Goal: Task Accomplishment & Management: Use online tool/utility

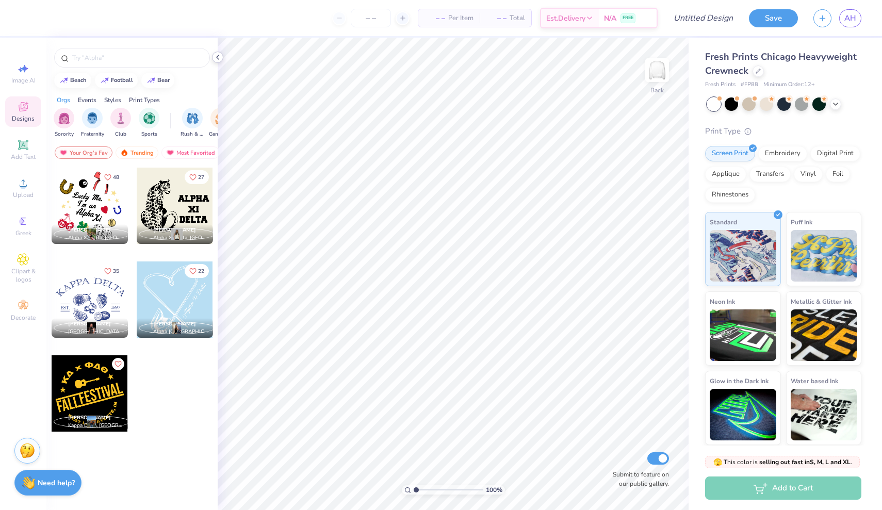
click at [220, 58] on icon at bounding box center [218, 57] width 8 height 8
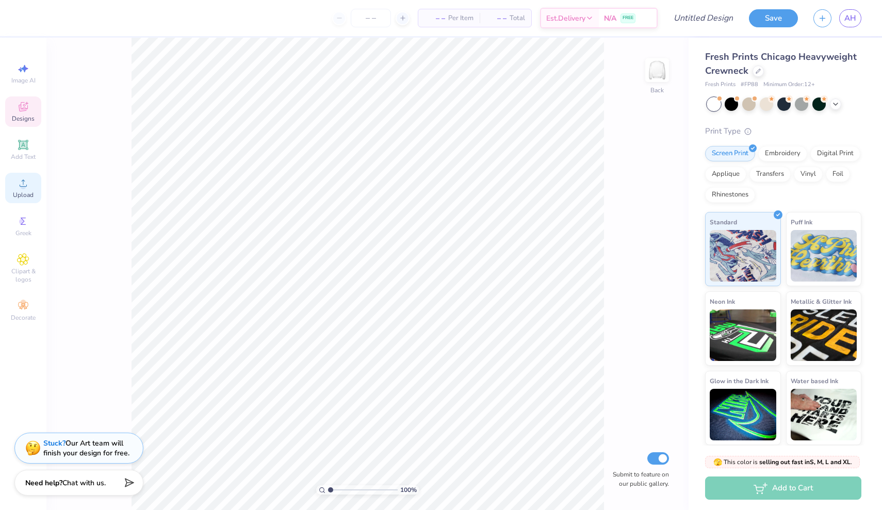
click at [19, 185] on icon at bounding box center [23, 183] width 12 height 12
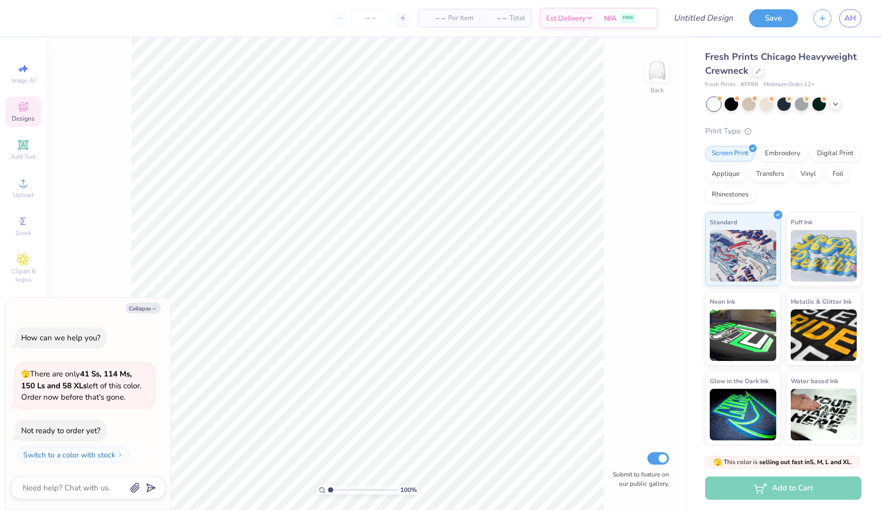
click at [104, 215] on div "100 % Back Submit to feature on our public gallery." at bounding box center [367, 274] width 642 height 472
click at [27, 185] on icon at bounding box center [23, 183] width 12 height 12
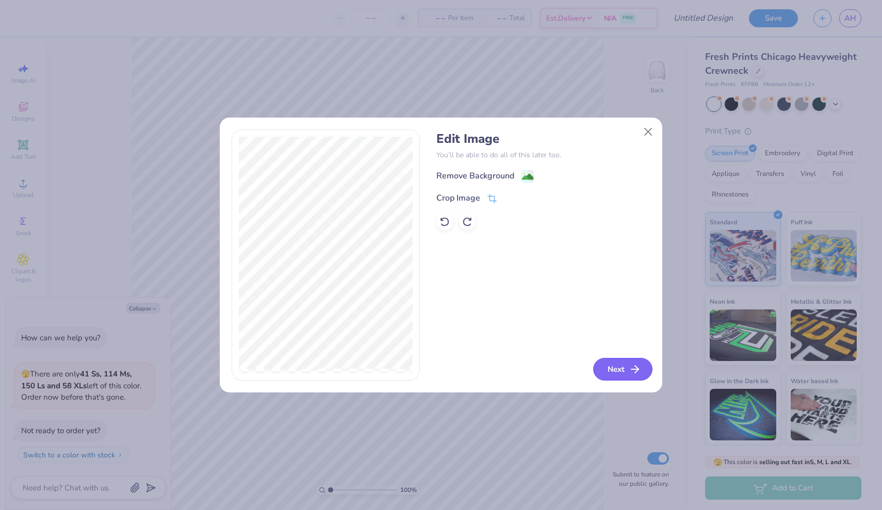
click at [618, 366] on button "Next" at bounding box center [622, 369] width 59 height 23
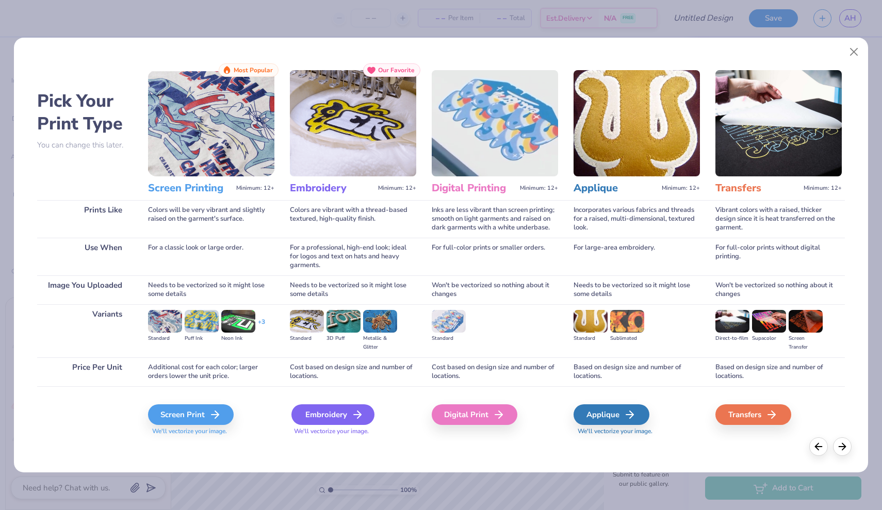
click at [360, 419] on icon at bounding box center [357, 415] width 12 height 12
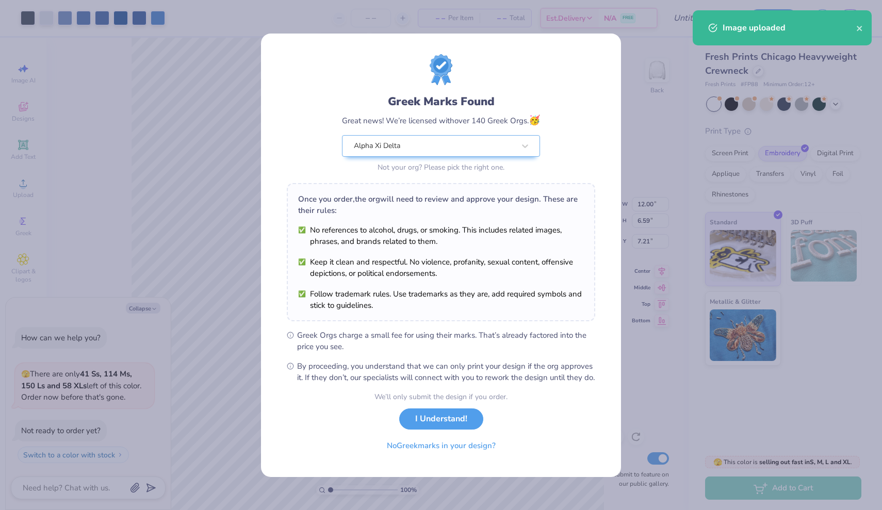
click at [433, 164] on body "Art colors – – Per Item – – Total Est. Delivery N/A FREE Design Title Save AH I…" at bounding box center [441, 255] width 882 height 510
type textarea "x"
type input "3.00"
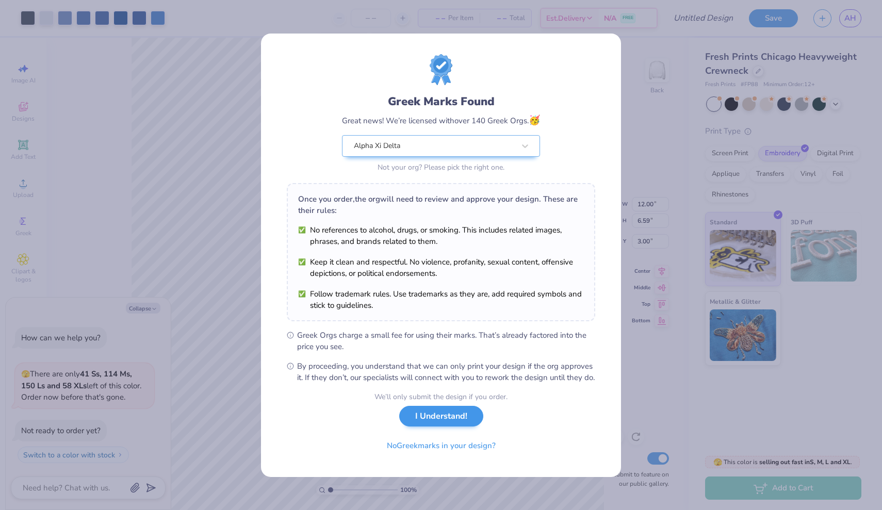
click at [455, 421] on button "I Understand!" at bounding box center [441, 416] width 84 height 21
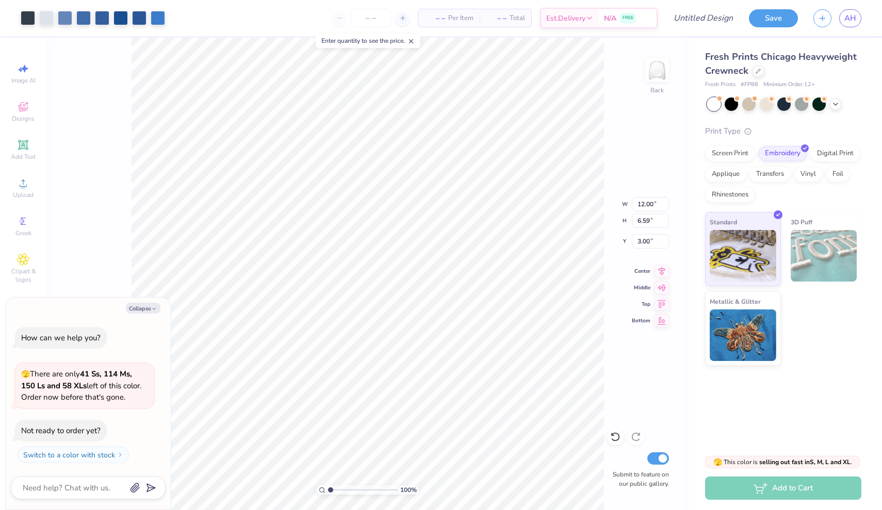
type textarea "x"
type input "0.95"
click at [834, 106] on icon at bounding box center [835, 103] width 8 height 8
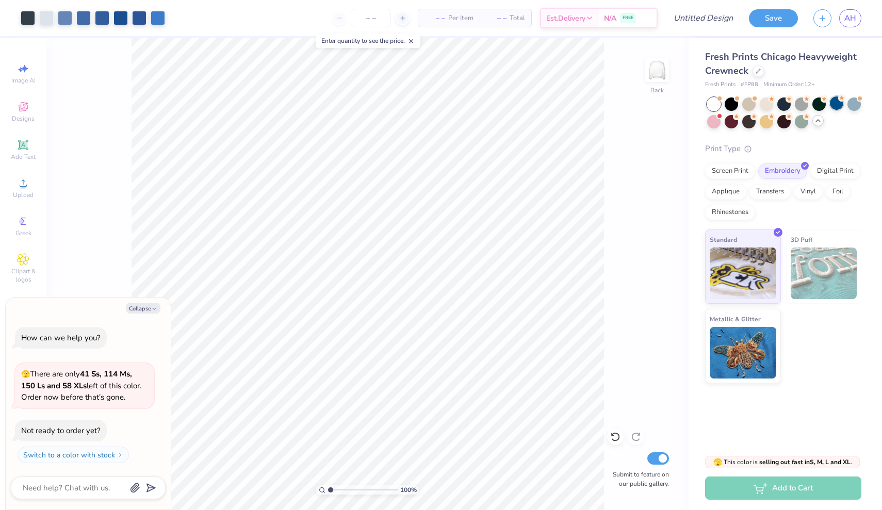
click at [836, 105] on div at bounding box center [836, 102] width 13 height 13
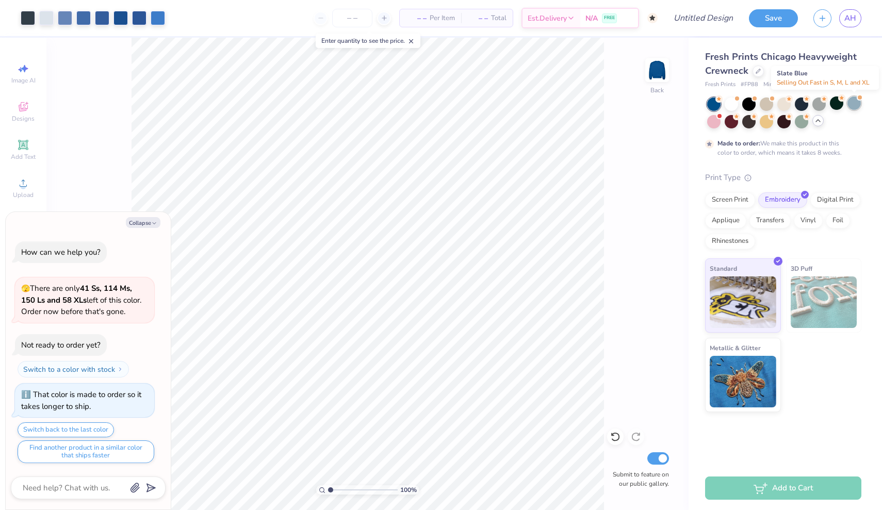
click at [860, 106] on div at bounding box center [853, 102] width 13 height 13
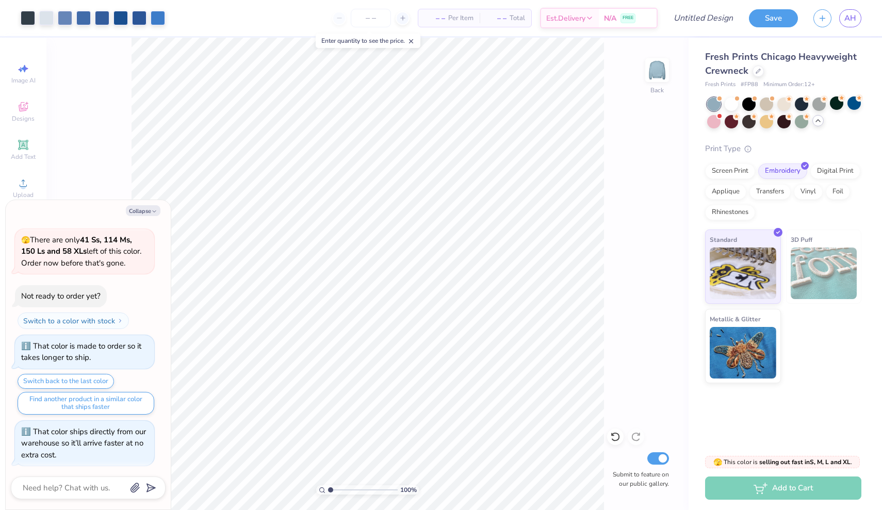
scroll to position [151, 0]
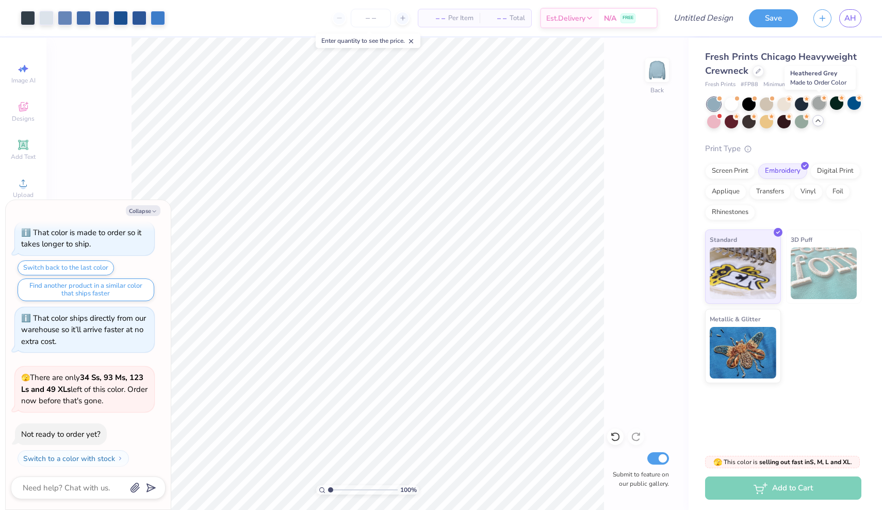
click at [819, 105] on div at bounding box center [818, 102] width 13 height 13
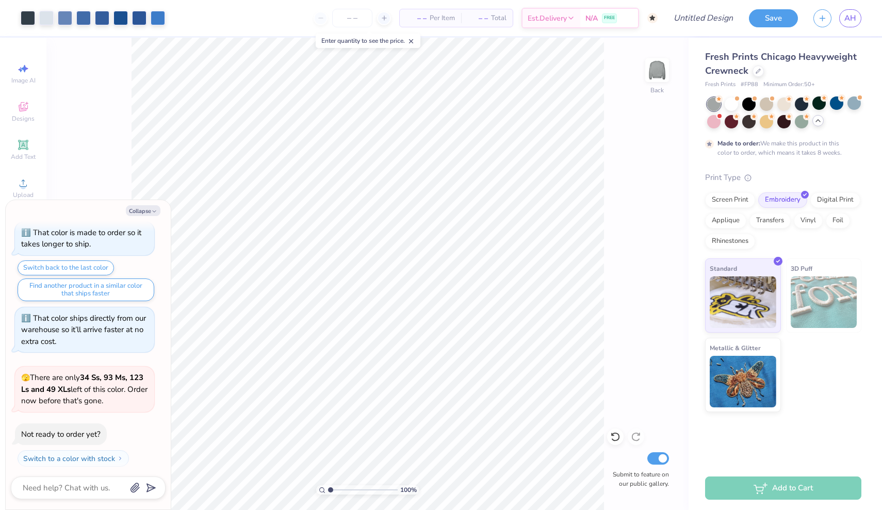
scroll to position [236, 0]
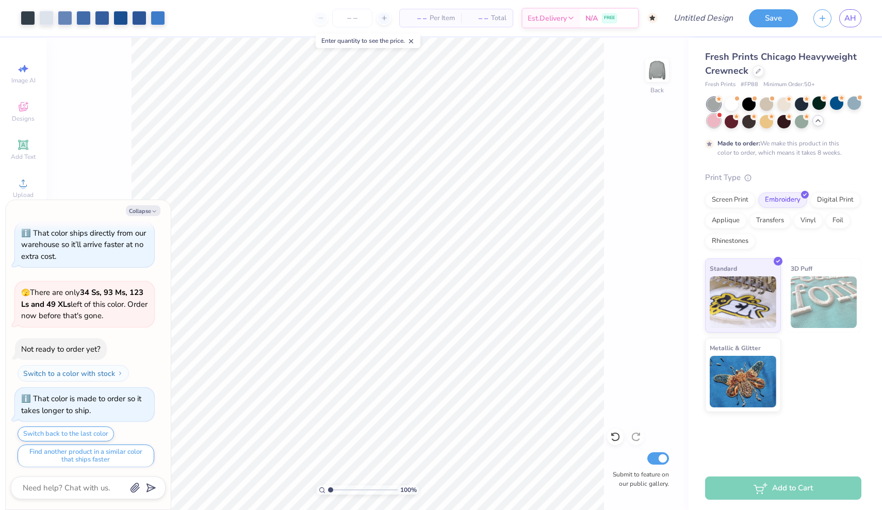
click at [710, 121] on div at bounding box center [713, 120] width 13 height 13
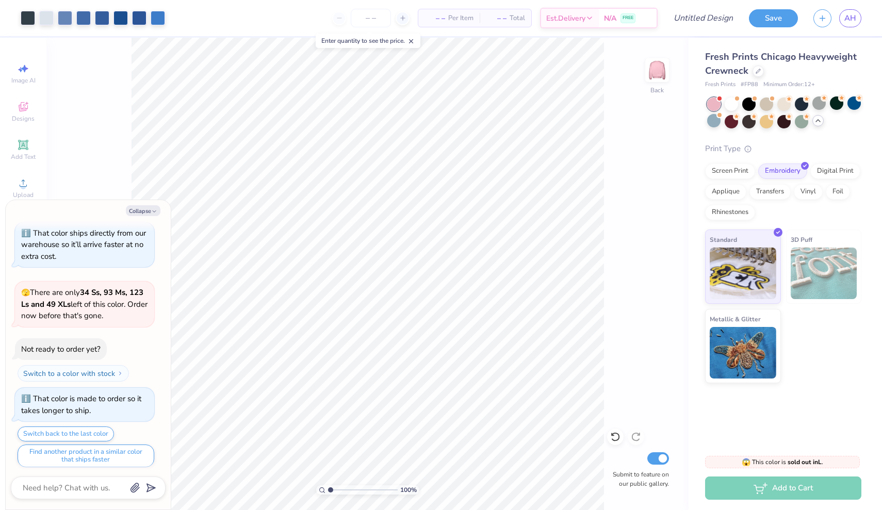
scroll to position [411, 0]
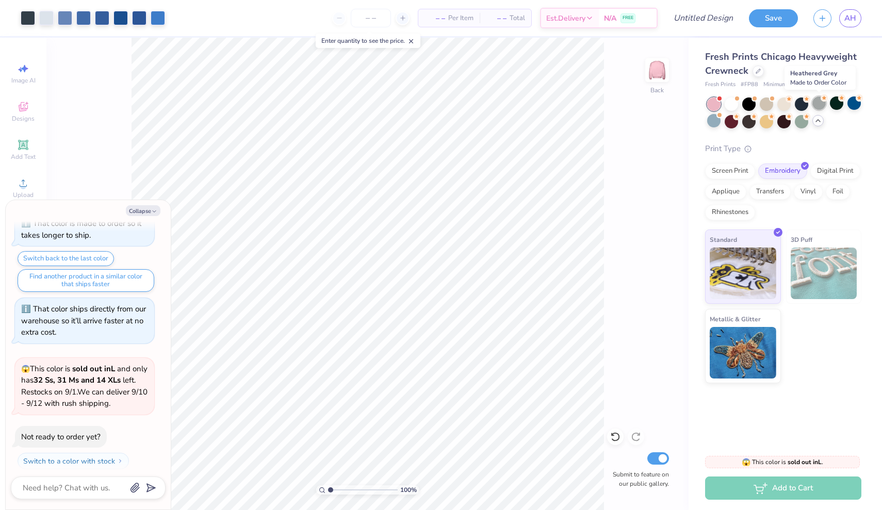
click at [816, 100] on div at bounding box center [818, 102] width 13 height 13
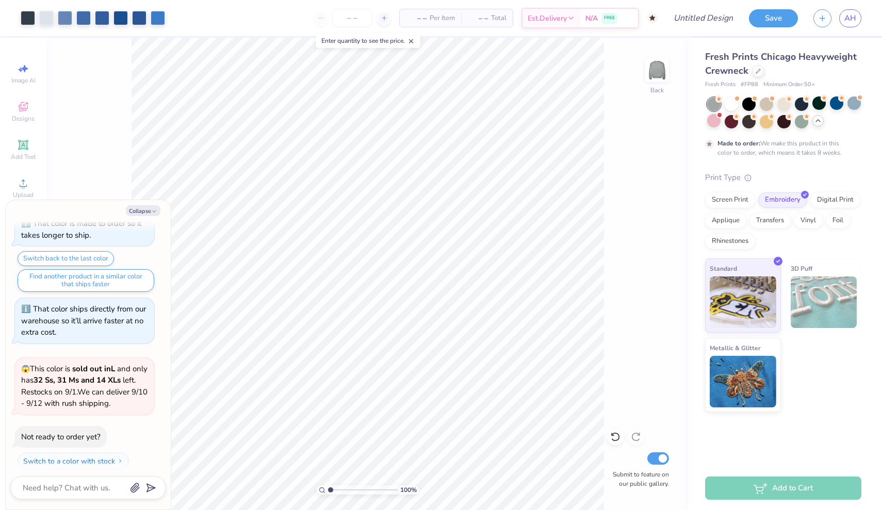
scroll to position [496, 0]
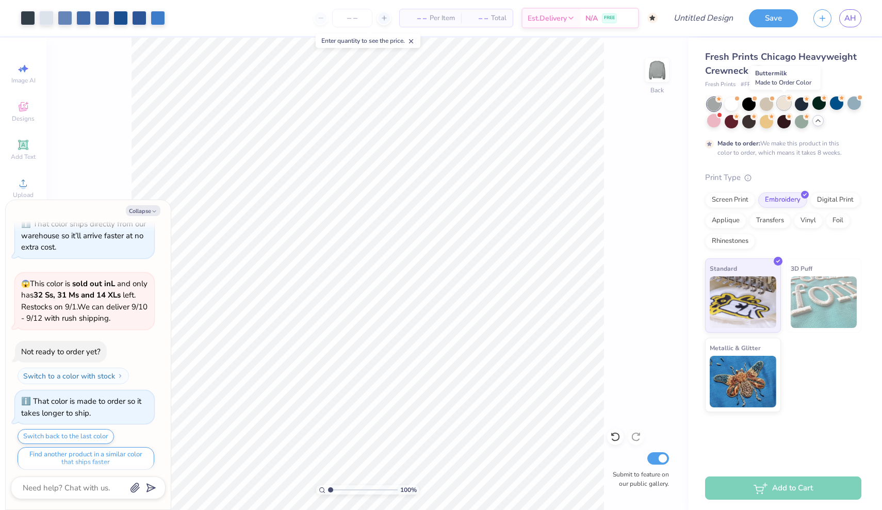
click at [788, 101] on div at bounding box center [783, 102] width 13 height 13
click at [732, 104] on div at bounding box center [731, 102] width 13 height 13
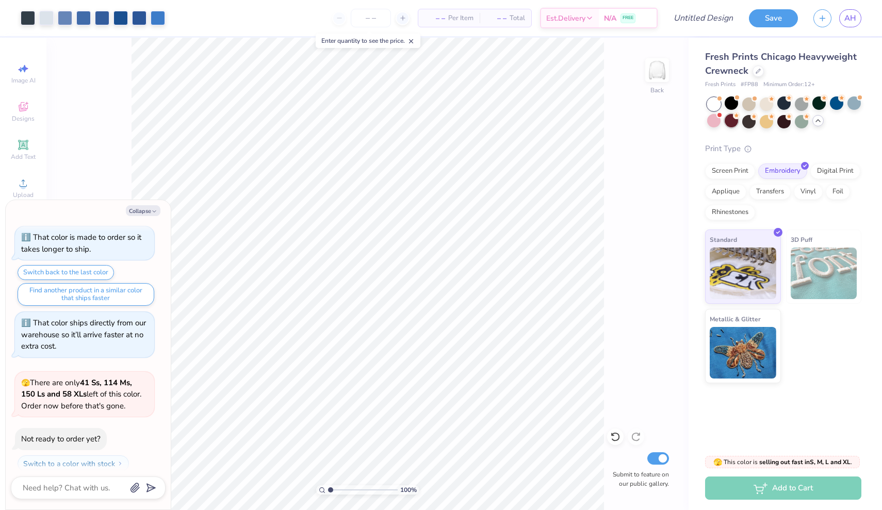
click at [727, 123] on div at bounding box center [731, 120] width 13 height 13
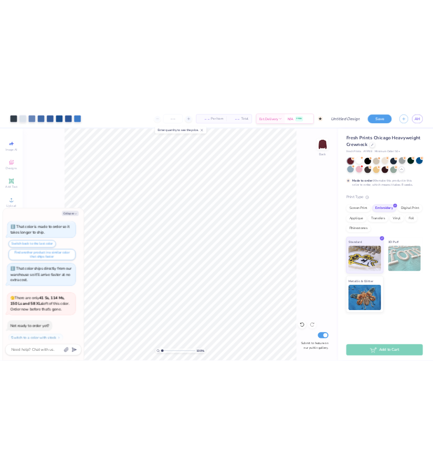
scroll to position [745, 0]
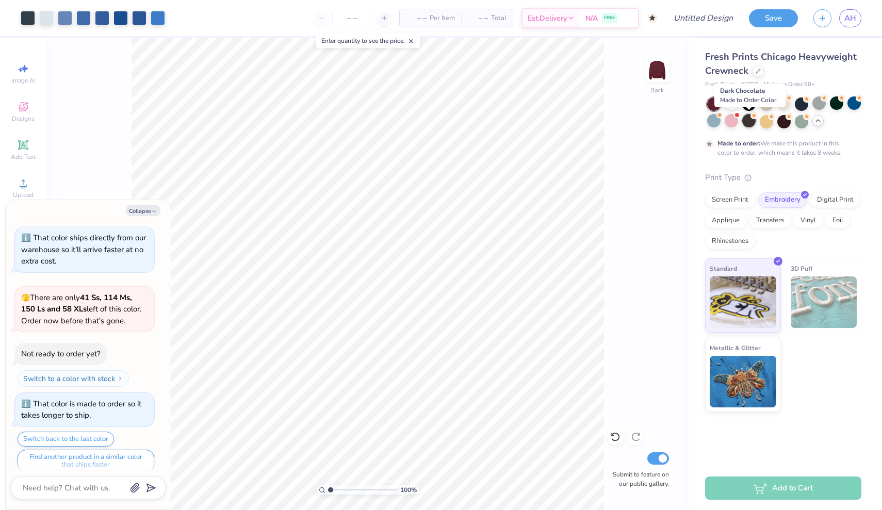
click at [747, 123] on div at bounding box center [748, 120] width 13 height 13
click at [760, 123] on div at bounding box center [766, 120] width 13 height 13
click at [782, 124] on div at bounding box center [783, 120] width 13 height 13
click at [800, 124] on div at bounding box center [801, 120] width 13 height 13
click at [857, 109] on div at bounding box center [853, 102] width 13 height 13
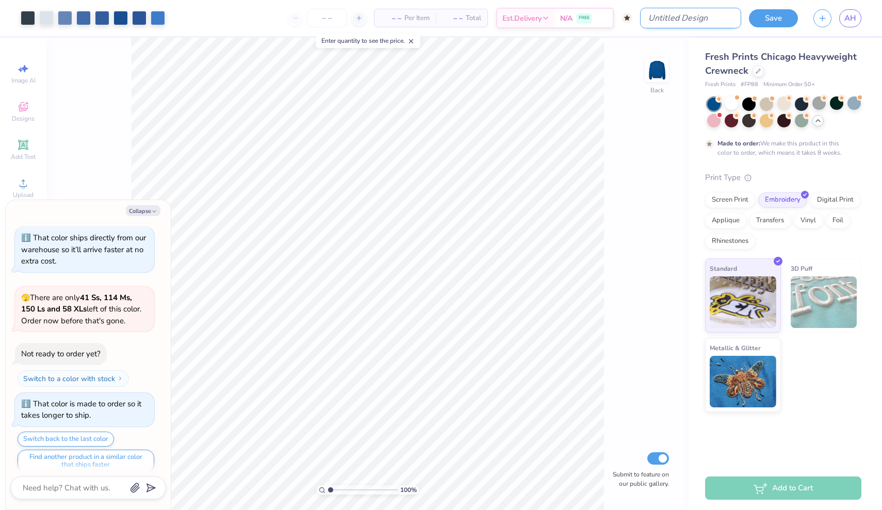
click at [707, 21] on input "Design Title" at bounding box center [690, 18] width 101 height 21
type textarea "x"
type input "A"
type textarea "x"
type input "AX"
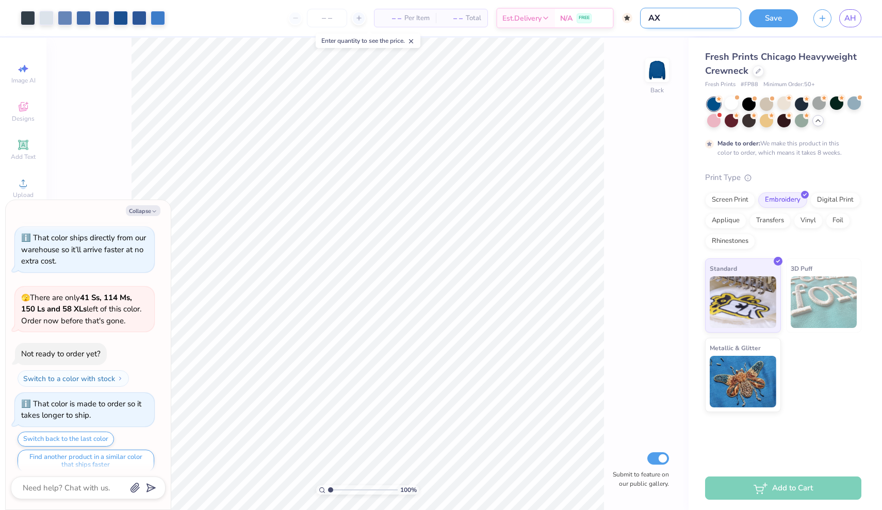
type textarea "x"
type input "AXI"
type textarea "x"
type input "AXID"
type textarea "x"
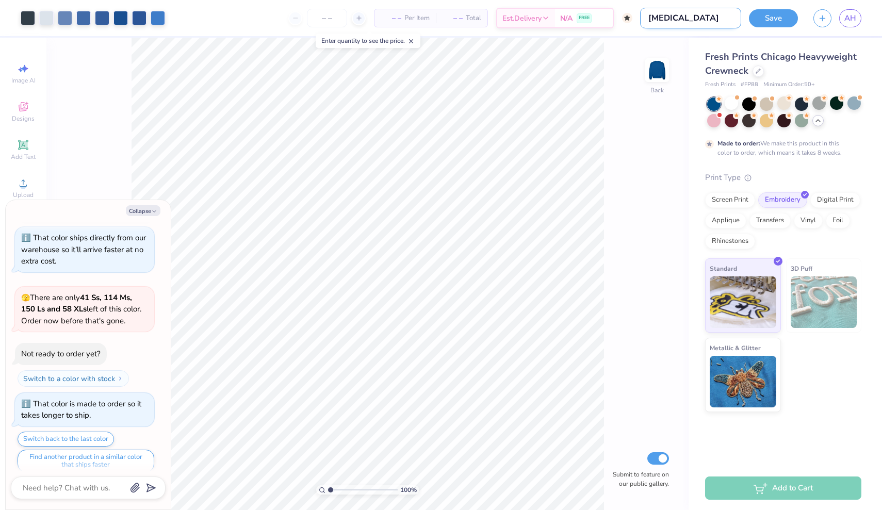
type input "AXID"
type textarea "x"
type input "AXID P"
type textarea "x"
type input "AXID Po"
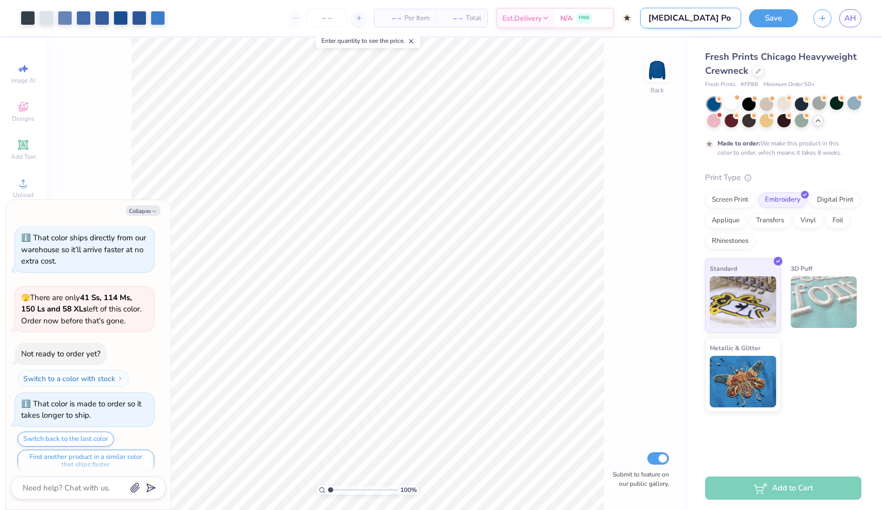
type textarea "x"
type input "AXID Pol"
type textarea "x"
type input "AXID Pola"
type textarea "x"
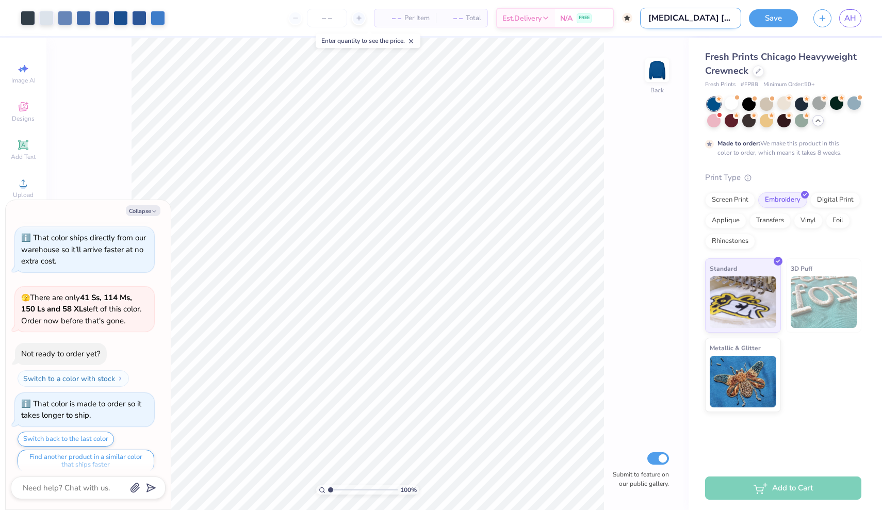
type input "AXID Pol"
type textarea "x"
type input "AXID Polk"
type textarea "x"
type input "AXID Polka"
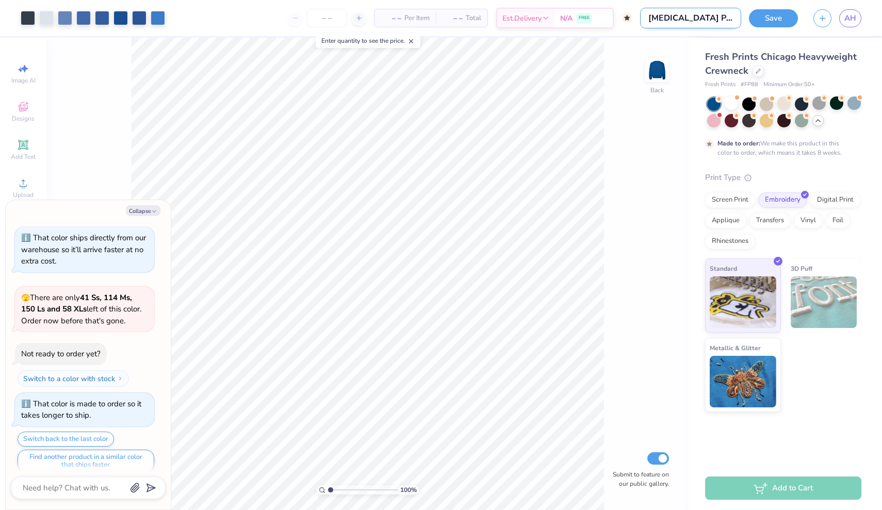
type textarea "x"
type input "AXID Polka"
type textarea "x"
type input "AXID Polka d"
type textarea "x"
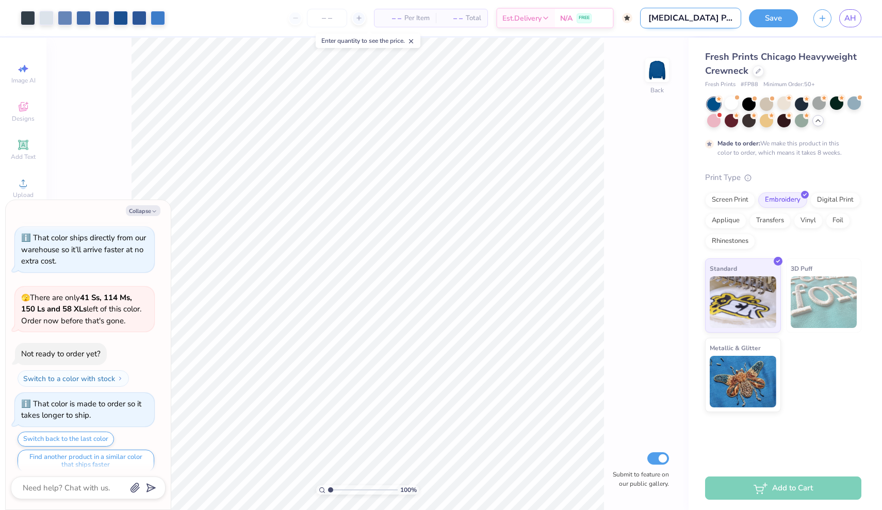
type input "AXID Polka do"
type textarea "x"
type input "AXID Polka dot"
type textarea "x"
type input "AXID Polka dot"
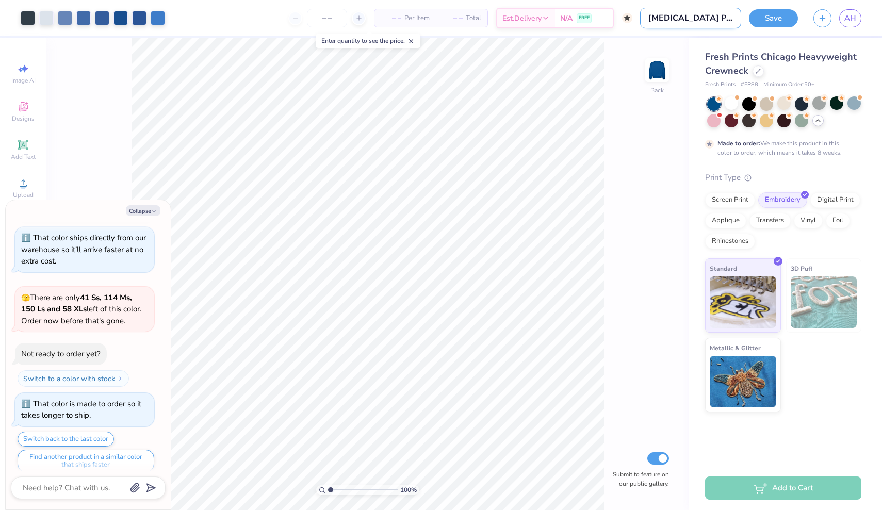
type textarea "x"
type input "AXID Polka dot"
type textarea "x"
type input "AXID Polka dot"
type textarea "x"
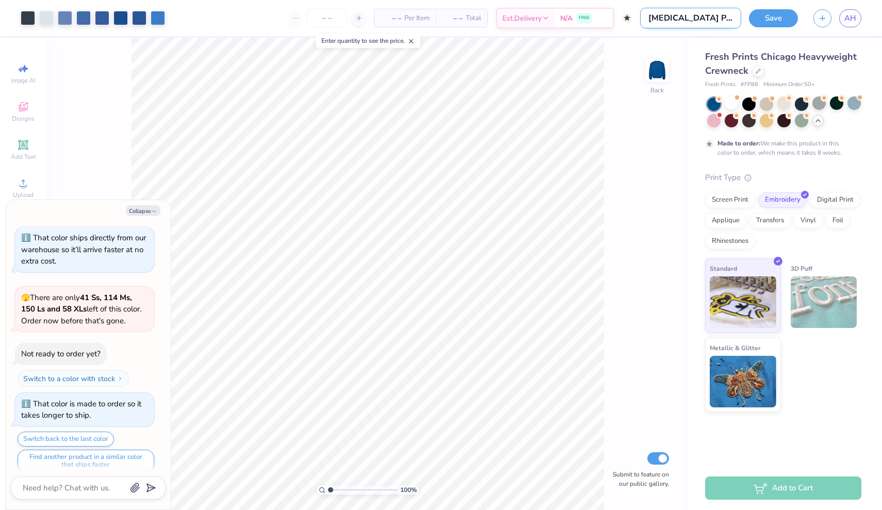
type input "AXID Polka dot C"
type textarea "x"
type input "AXID Polka dot Cr"
type textarea "x"
type input "AXID Polka dot Cre"
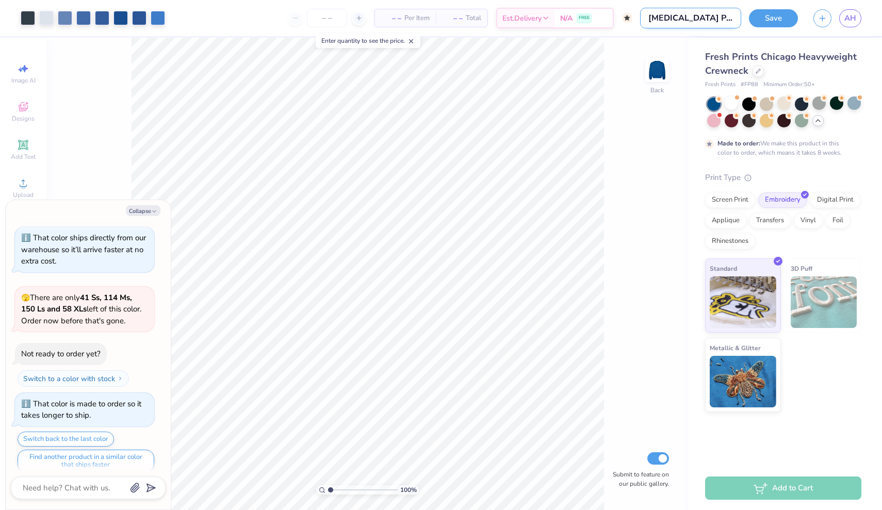
type textarea "x"
type input "AXID Polka dot Crew"
click at [767, 16] on button "Save" at bounding box center [773, 17] width 49 height 18
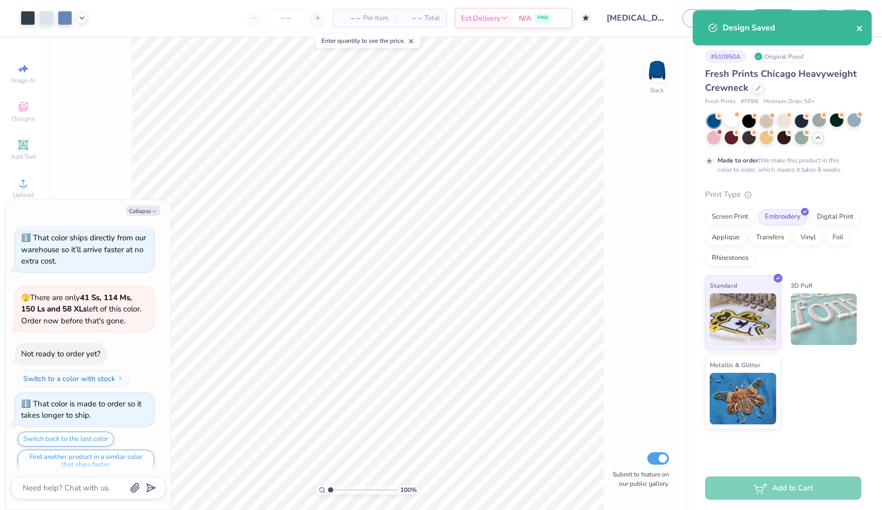
click at [862, 30] on icon "close" at bounding box center [859, 28] width 7 height 8
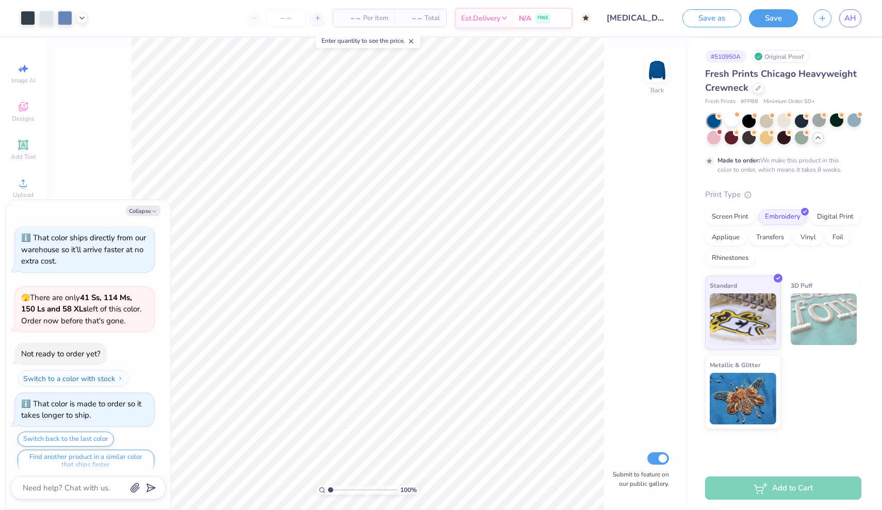
click at [852, 12] on div "Design Saved" at bounding box center [782, 10] width 183 height 4
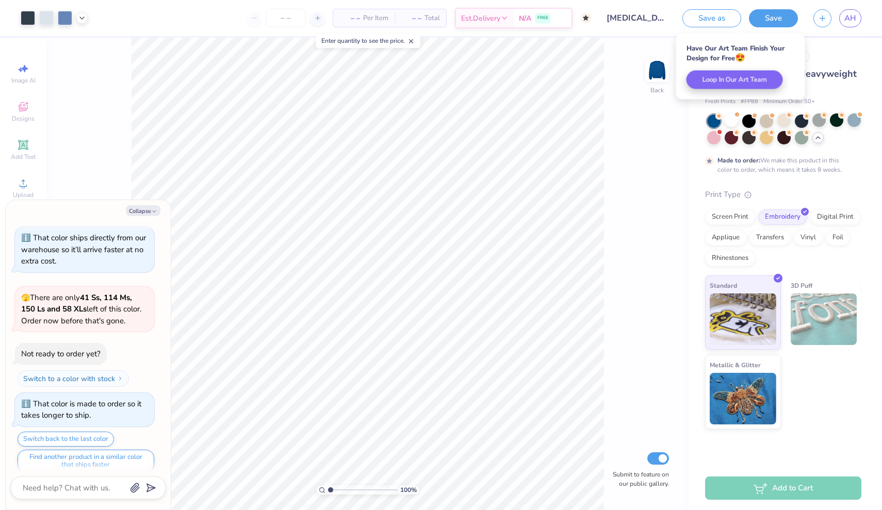
click at [835, 27] on div "Save as Save AH" at bounding box center [782, 18] width 200 height 36
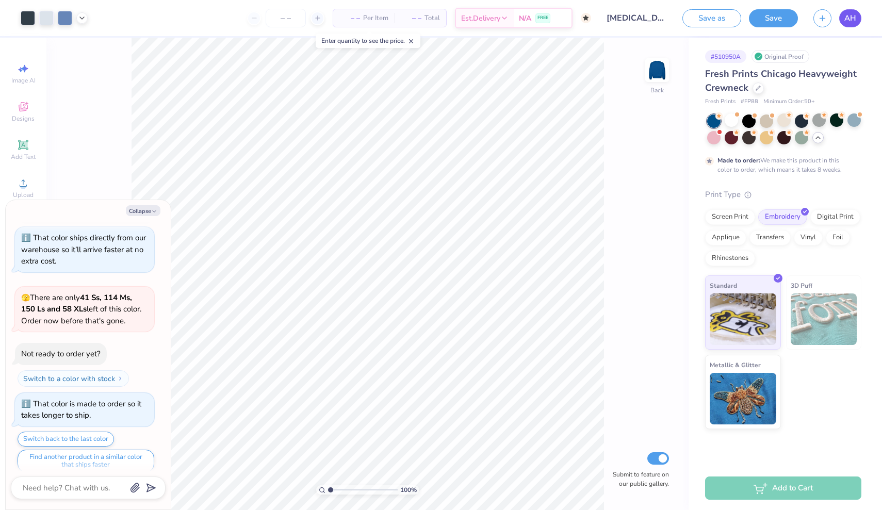
click at [849, 18] on span "AH" at bounding box center [850, 18] width 12 height 12
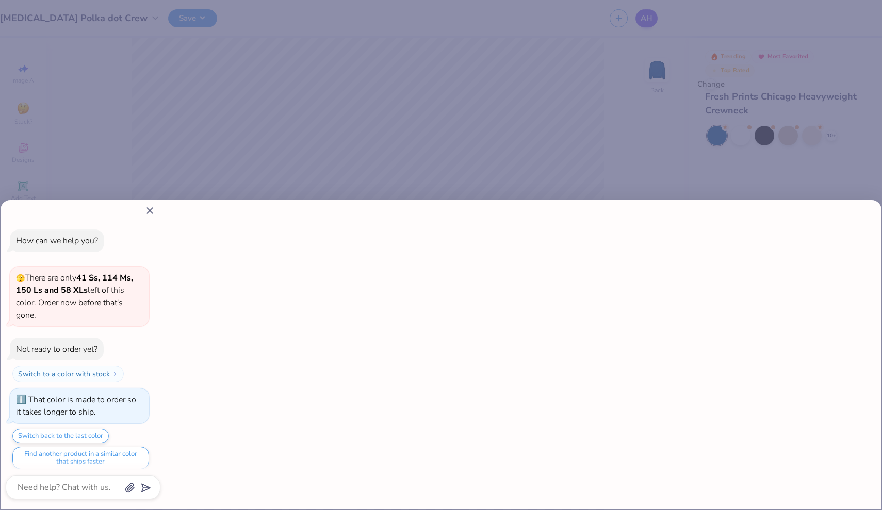
type textarea "x"
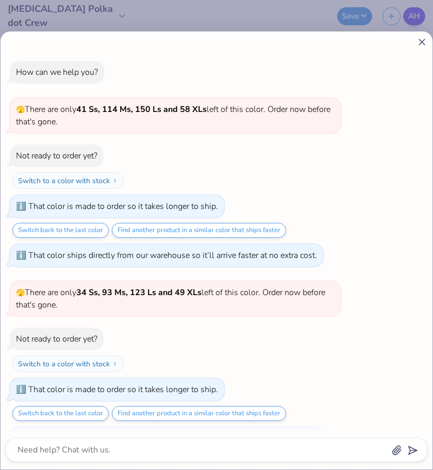
scroll to position [363, 0]
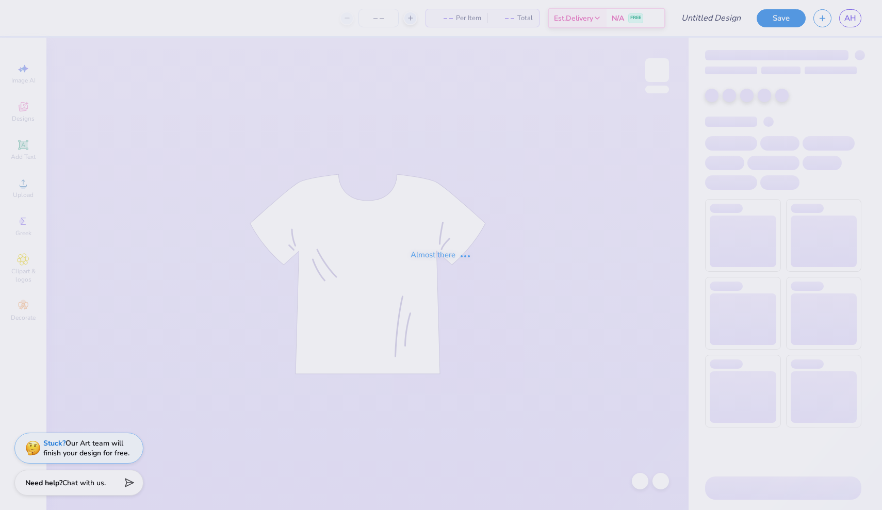
type input "TEMPLE SMASH"
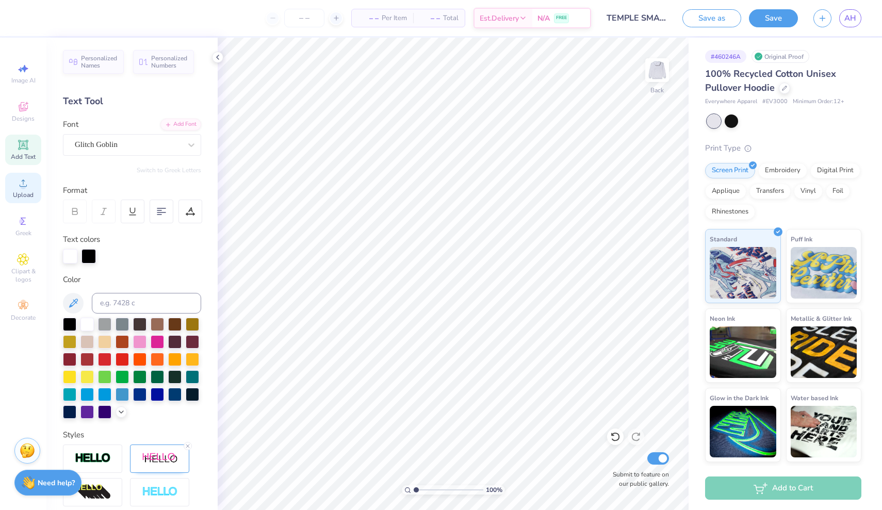
click at [28, 185] on icon at bounding box center [23, 183] width 12 height 12
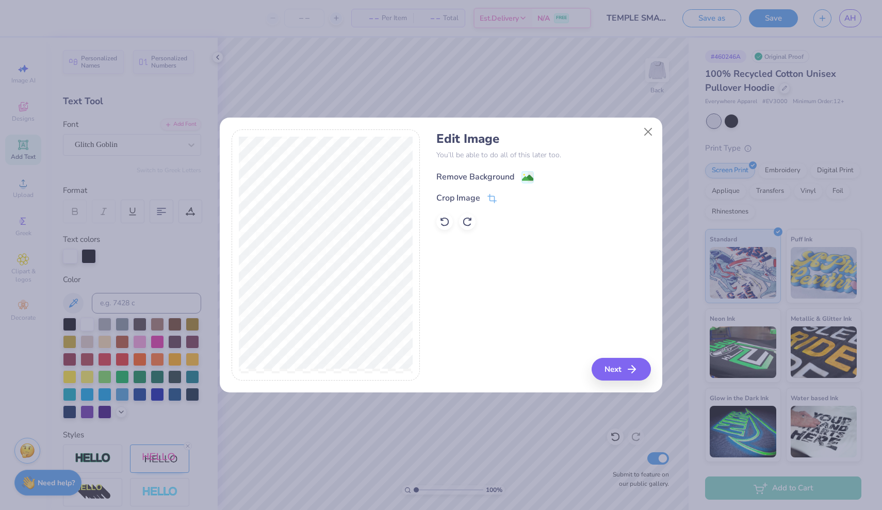
click at [466, 177] on div "Remove Background" at bounding box center [475, 177] width 78 height 12
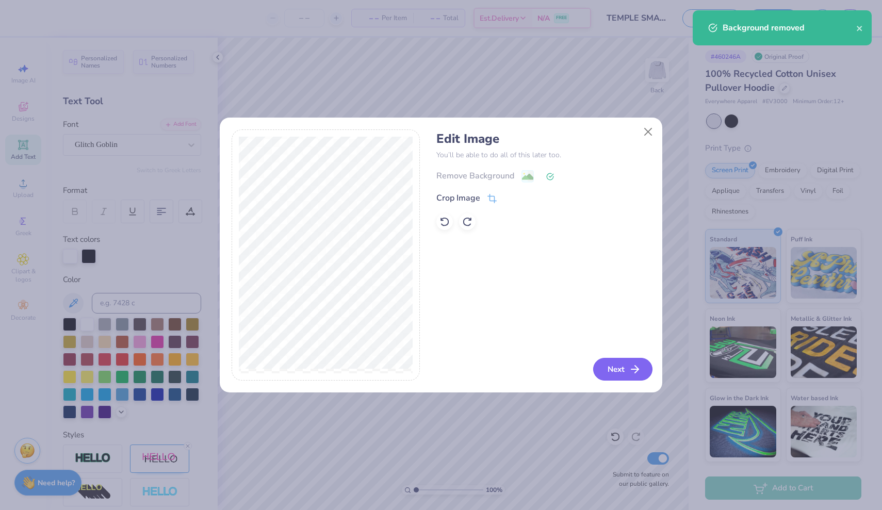
click at [614, 364] on button "Next" at bounding box center [622, 369] width 59 height 23
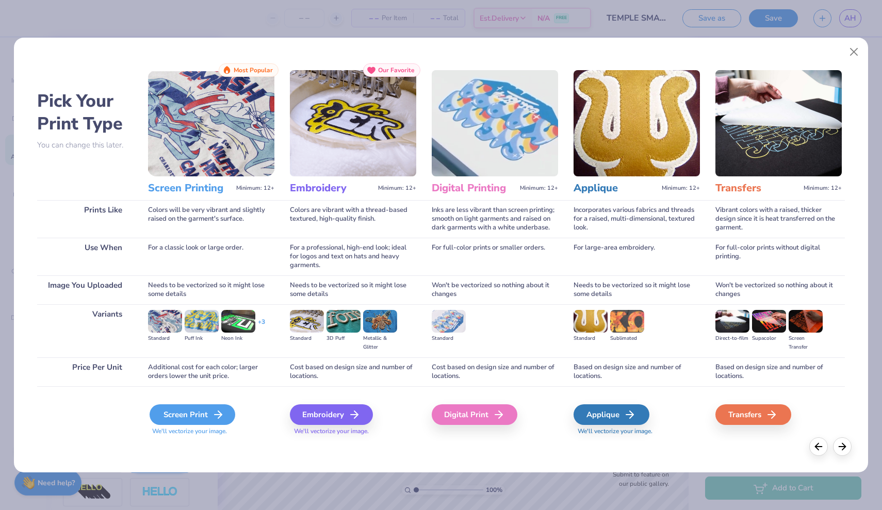
click at [205, 415] on div "Screen Print" at bounding box center [193, 414] width 86 height 21
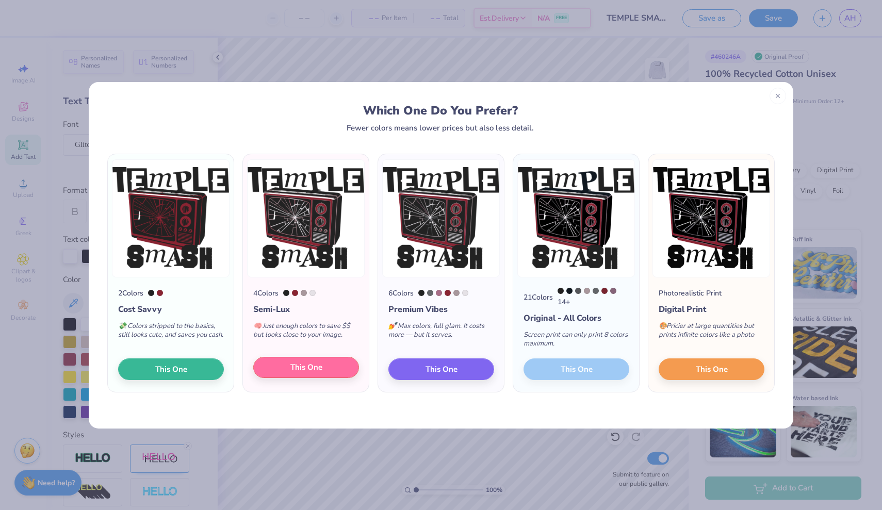
click at [311, 368] on span "This One" at bounding box center [306, 368] width 32 height 12
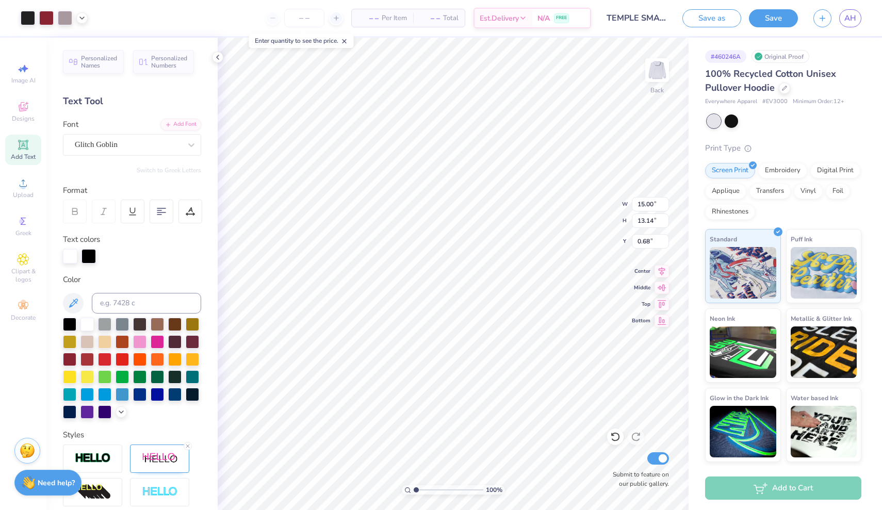
type input "3.66"
type input "3.21"
click at [659, 73] on img at bounding box center [657, 70] width 41 height 41
type input "14.68"
type input "6.70"
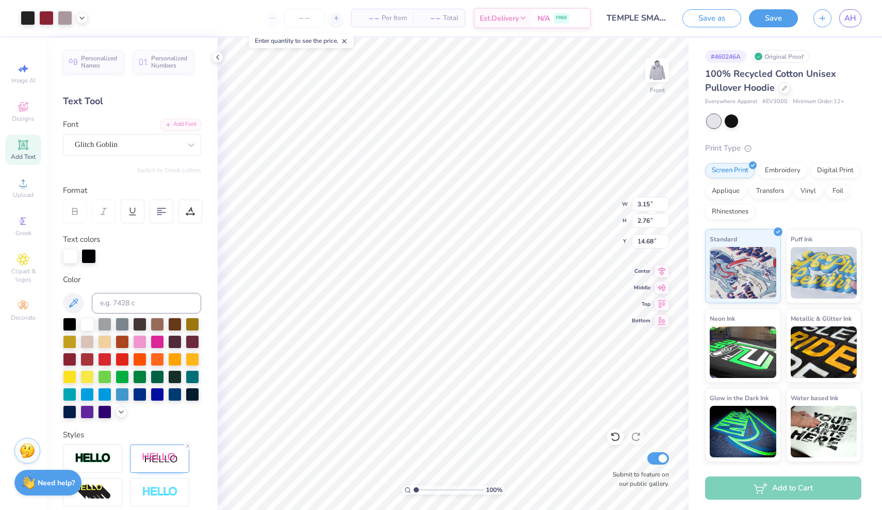
type input "5.87"
type input "15.25"
type input "12.97"
type input "11.37"
type input "8.41"
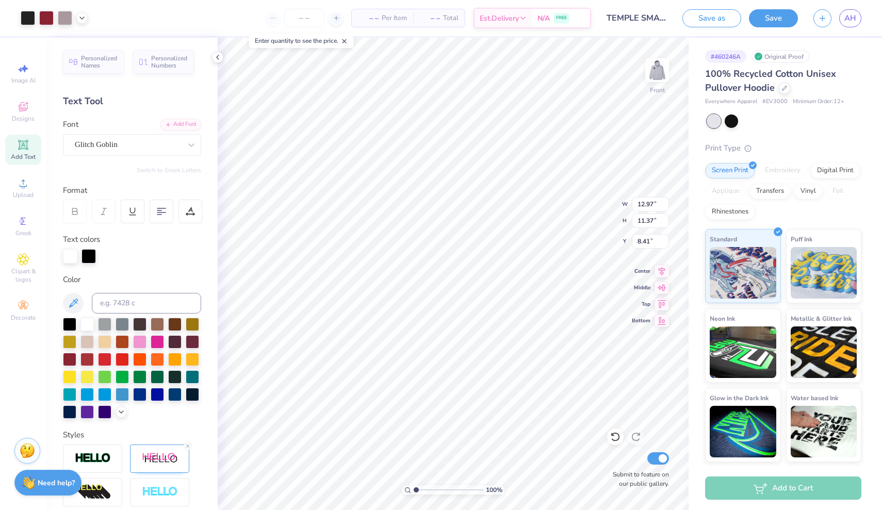
type input "13.68"
type input "11.98"
type input "11.39"
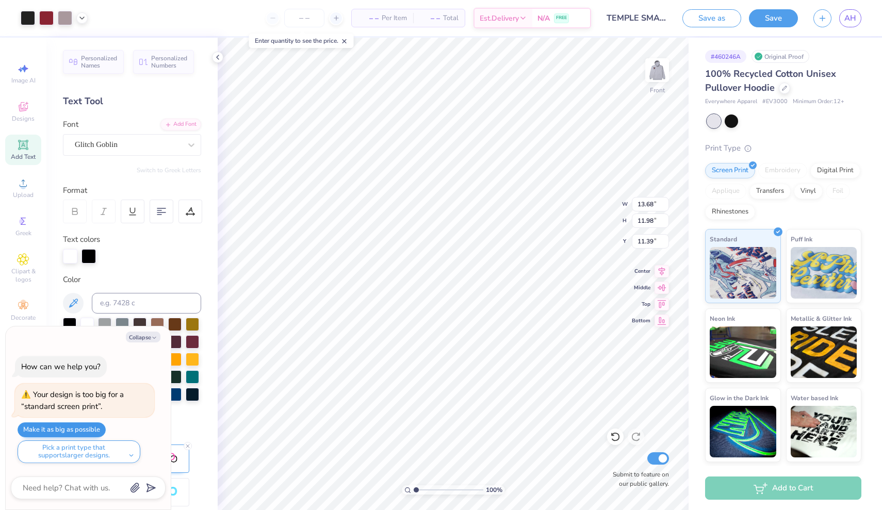
click at [87, 430] on button "Make it as big as possible" at bounding box center [62, 429] width 88 height 15
type textarea "x"
type input "15.00"
type input "13.14"
type input "10.23"
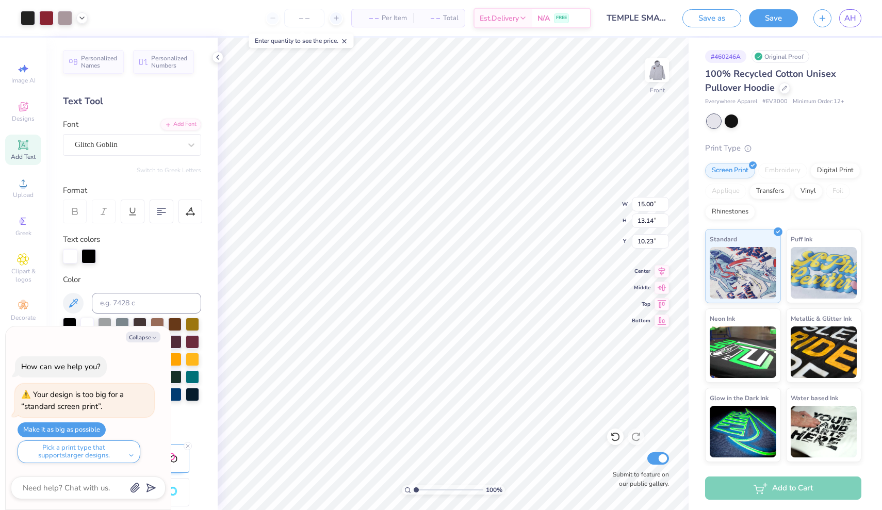
type textarea "x"
type input "8.68"
click at [655, 74] on img at bounding box center [657, 70] width 41 height 41
click at [655, 74] on img at bounding box center [657, 70] width 21 height 21
click at [733, 119] on div at bounding box center [731, 119] width 13 height 13
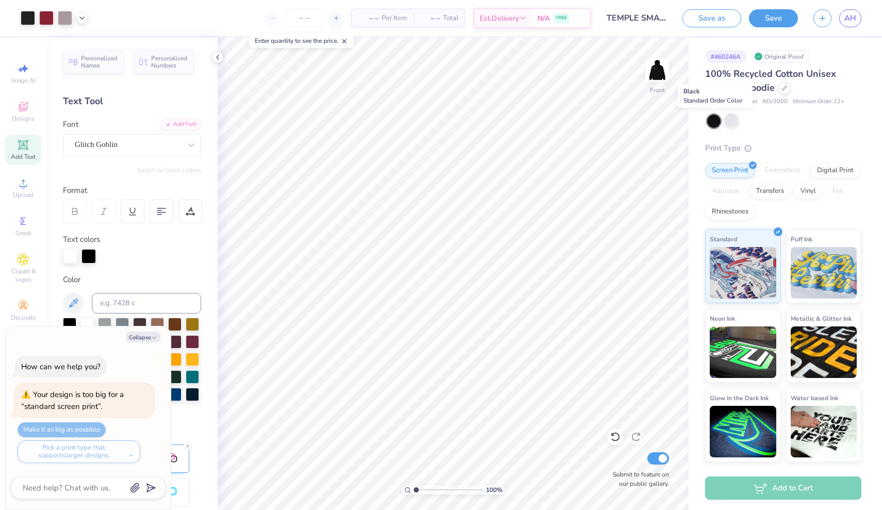
click at [709, 124] on div at bounding box center [713, 121] width 13 height 13
click at [731, 120] on div at bounding box center [731, 119] width 13 height 13
click at [651, 76] on img at bounding box center [657, 70] width 41 height 41
click at [651, 76] on img at bounding box center [657, 70] width 21 height 21
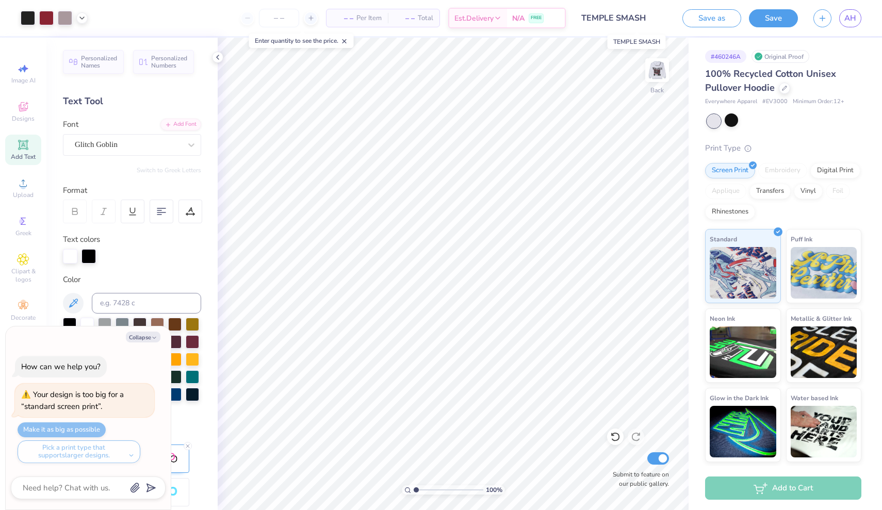
click at [650, 20] on input "TEMPLE SMASH" at bounding box center [624, 18] width 101 height 21
click at [768, 24] on button "Save" at bounding box center [773, 17] width 49 height 18
type textarea "x"
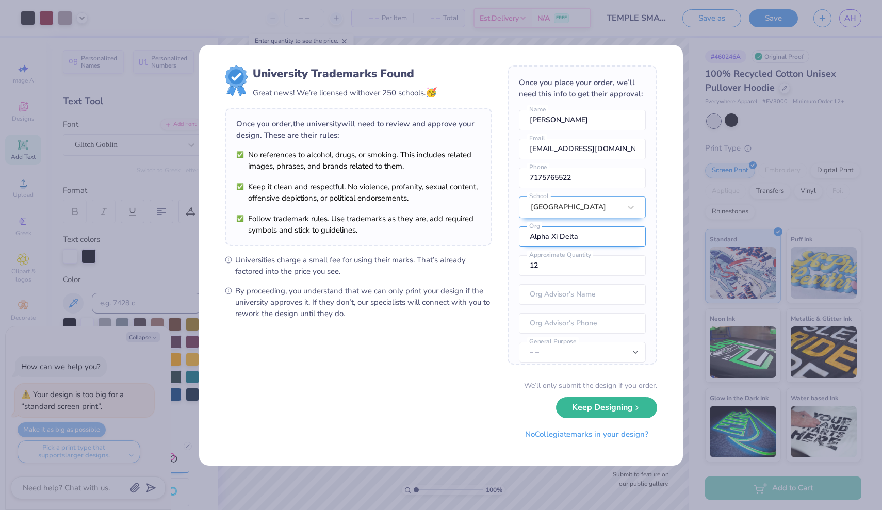
click at [577, 235] on input "Alpha Xi Delta" at bounding box center [582, 236] width 127 height 21
type input "Temple Smash"
click at [602, 411] on button "Keep Designing" at bounding box center [606, 405] width 101 height 21
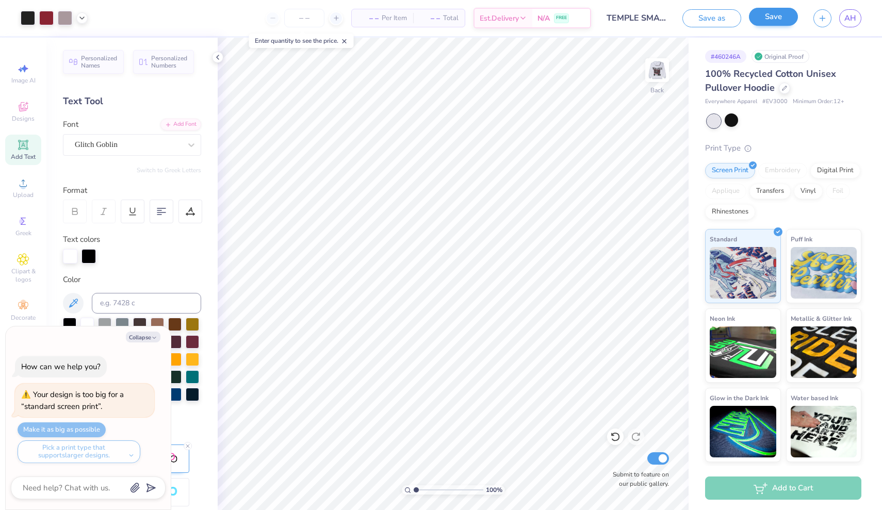
click at [763, 15] on button "Save" at bounding box center [773, 17] width 49 height 18
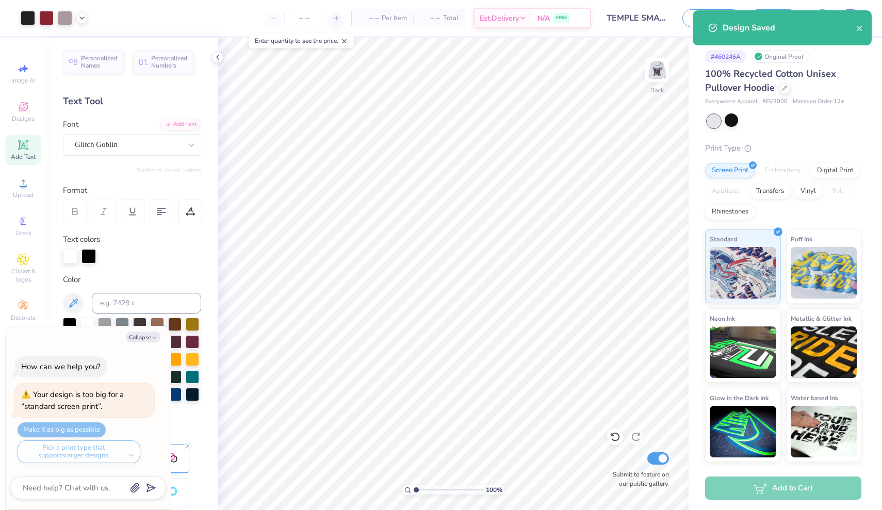
click at [879, 14] on div "Save as Save AH" at bounding box center [782, 18] width 200 height 36
click at [858, 27] on icon "close" at bounding box center [859, 28] width 5 height 5
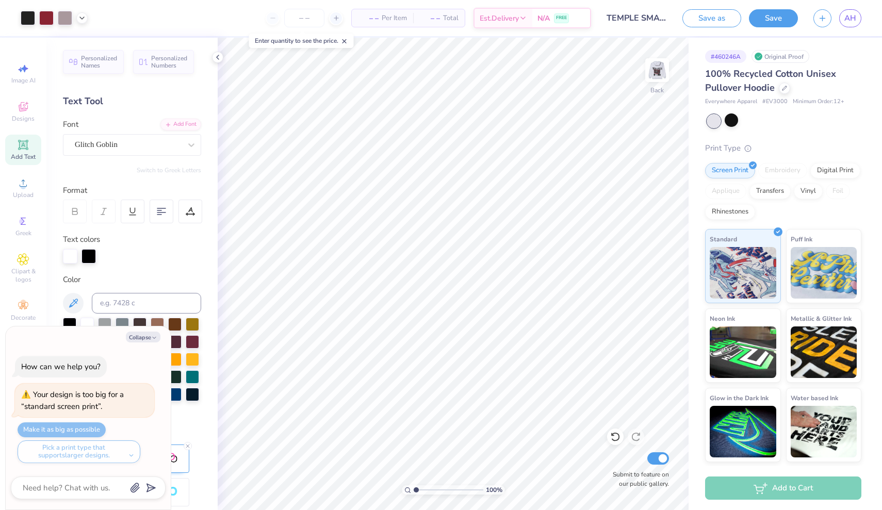
click at [855, 22] on div "Design Saved" at bounding box center [782, 31] width 183 height 47
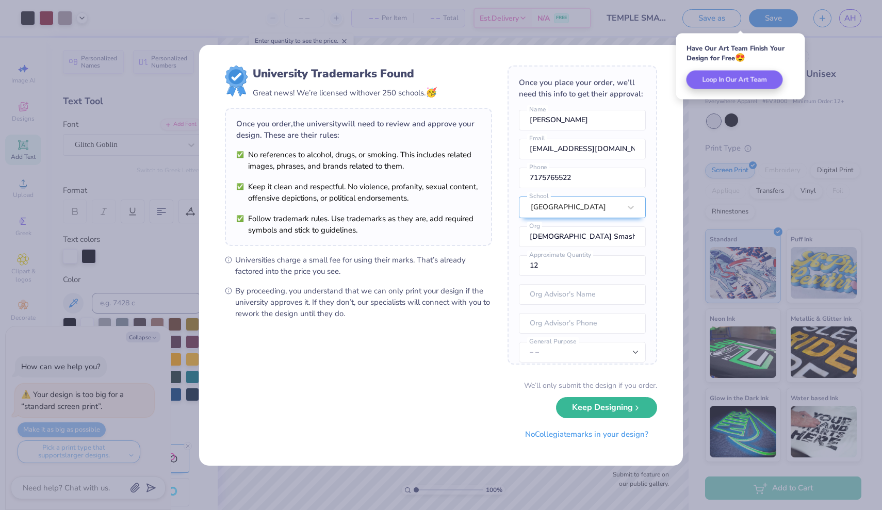
click at [847, 19] on div "University Trademarks Found Great news! We’re licensed with over 250 schools. 🥳…" at bounding box center [441, 255] width 882 height 510
click at [679, 221] on div "University Trademarks Found Great news! We’re licensed with over 250 schools. 🥳…" at bounding box center [441, 255] width 484 height 421
click at [826, 26] on div "University Trademarks Found Great news! We’re licensed with over 250 schools. 🥳…" at bounding box center [441, 255] width 882 height 510
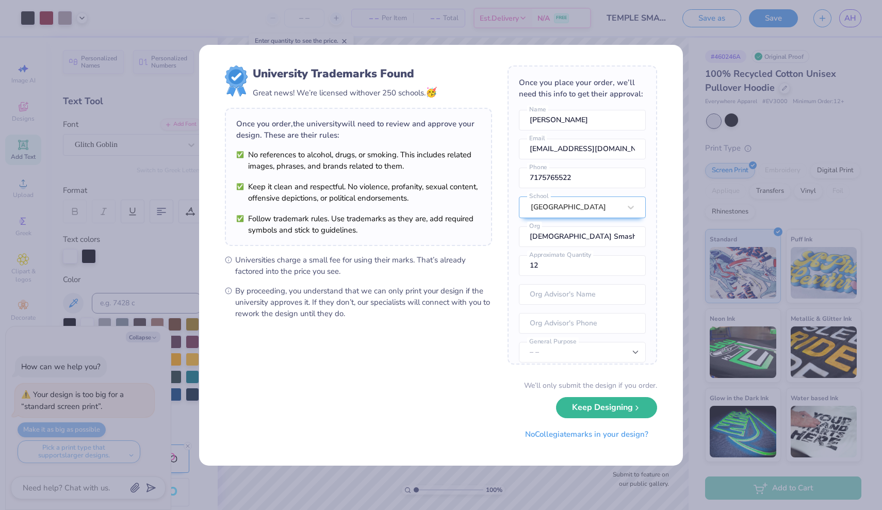
click at [634, 41] on div "University Trademarks Found Great news! We’re licensed with over 250 schools. 🥳…" at bounding box center [441, 255] width 882 height 510
click at [624, 437] on button "No Collegiate marks in your design?" at bounding box center [586, 431] width 141 height 21
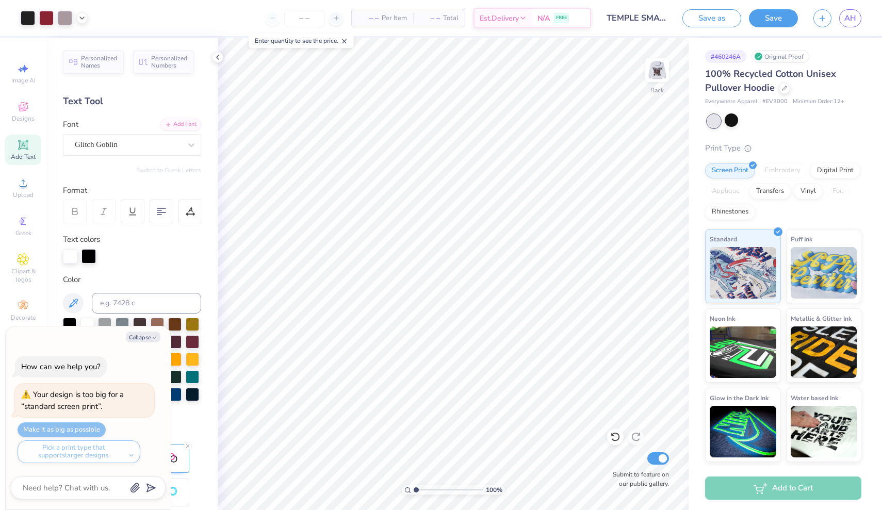
type textarea "x"
click at [848, 22] on span "AH" at bounding box center [850, 18] width 12 height 12
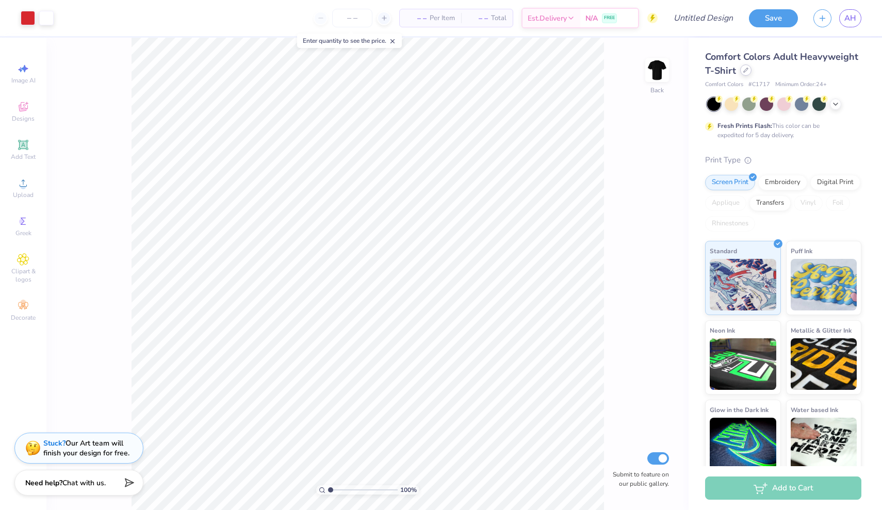
click at [749, 75] on div at bounding box center [745, 69] width 11 height 11
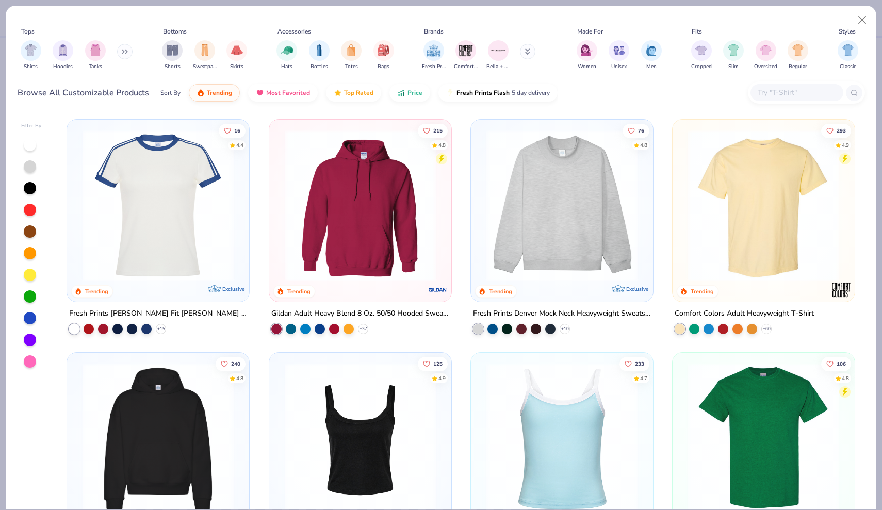
click at [418, 184] on img at bounding box center [360, 205] width 161 height 151
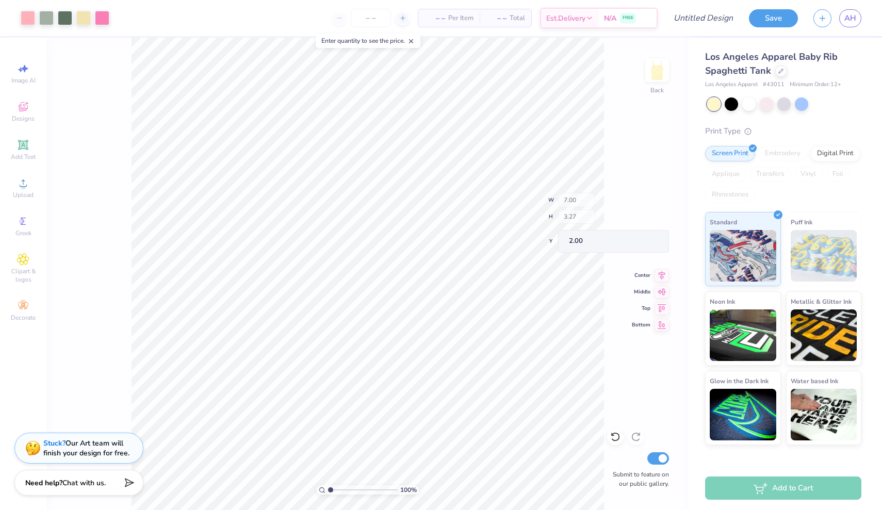
type input "3.50"
type input "1.76"
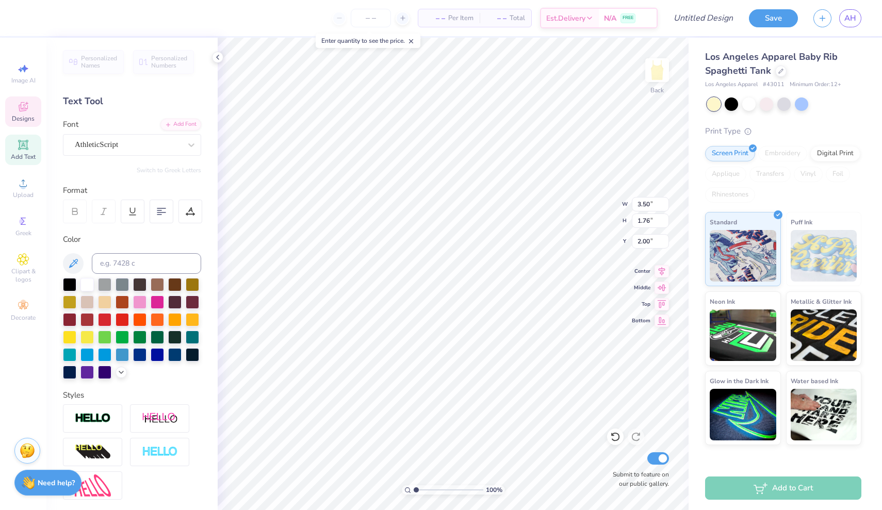
type input "1.85"
type input "1.64"
type input "2.06"
type textarea "Alpha"
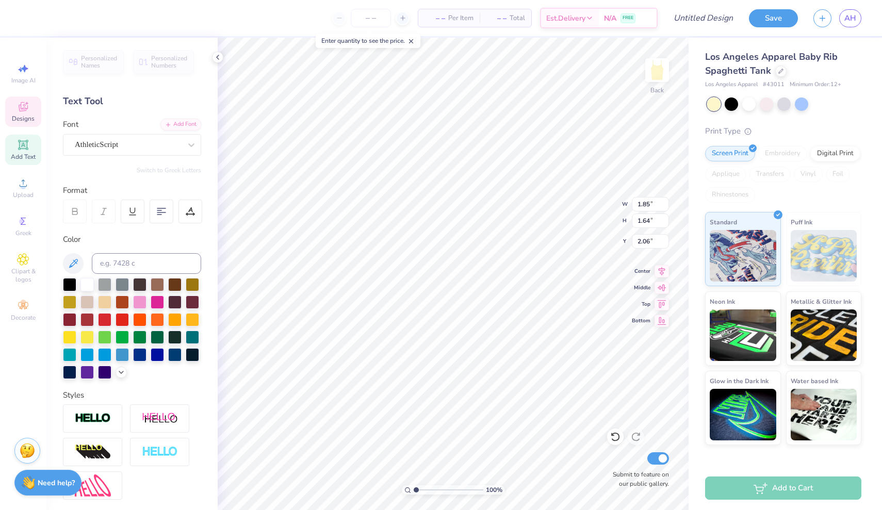
type input "3.50"
type input "1.76"
type input "2.00"
type textarea "Xi"
type input "2.29"
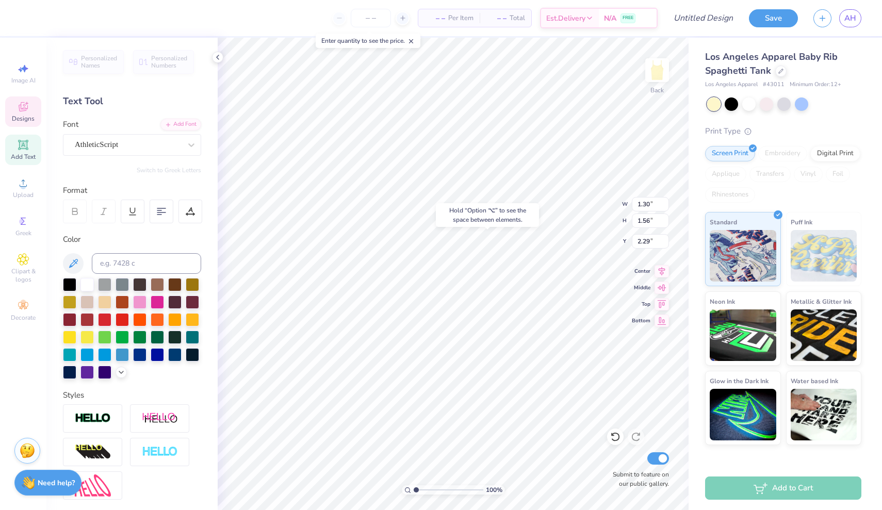
type input "3.82"
type input "1.95"
type input "1.90"
type input "2.34"
type input "1.28"
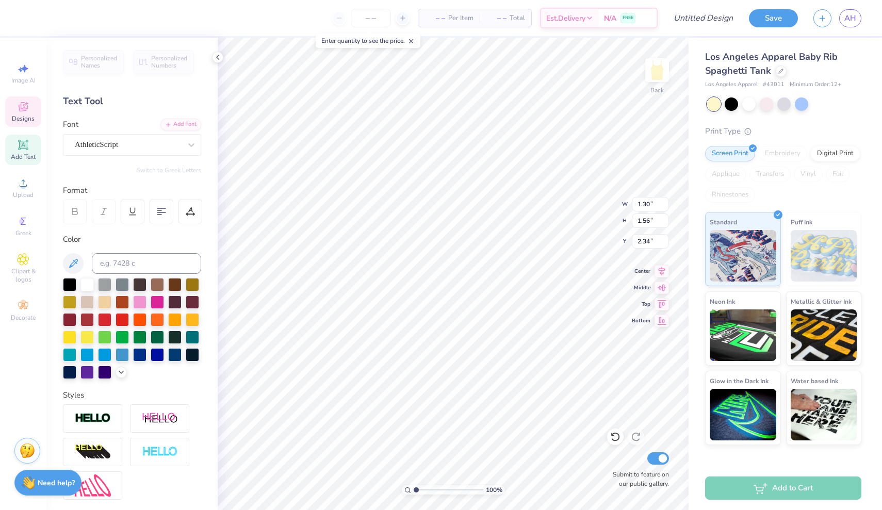
type input "1.41"
type input "2.53"
click at [782, 71] on div at bounding box center [780, 69] width 11 height 11
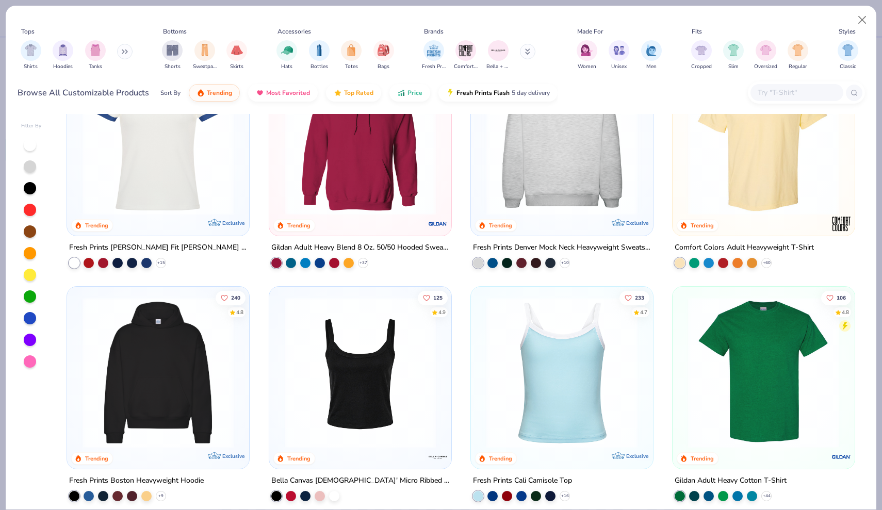
scroll to position [67, 0]
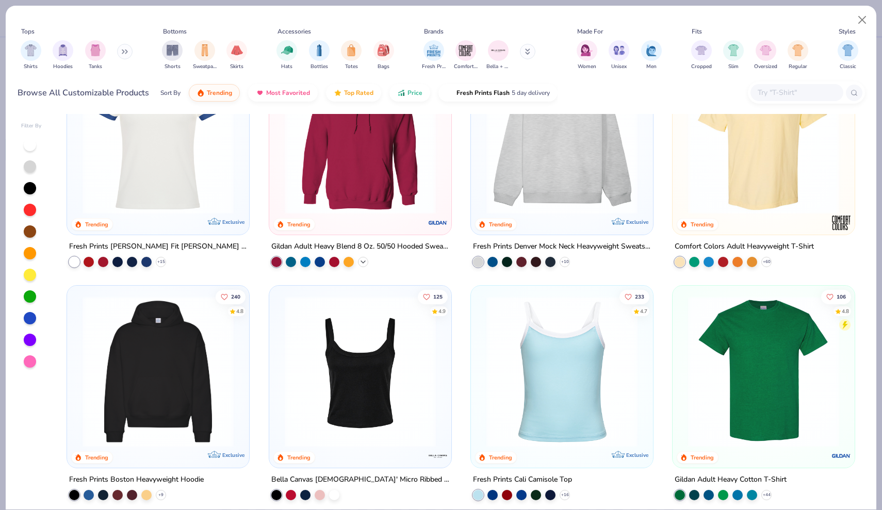
click at [364, 258] on icon at bounding box center [363, 262] width 8 height 8
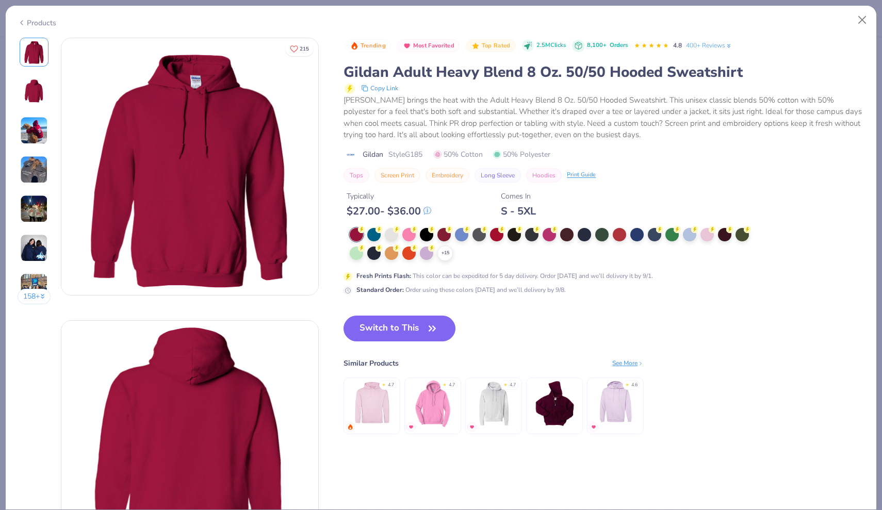
click at [861, 21] on button "Close" at bounding box center [863, 20] width 20 height 20
click at [43, 22] on div "Products" at bounding box center [37, 23] width 39 height 11
click at [861, 18] on button "Close" at bounding box center [863, 20] width 20 height 20
click at [705, 236] on div at bounding box center [706, 233] width 13 height 13
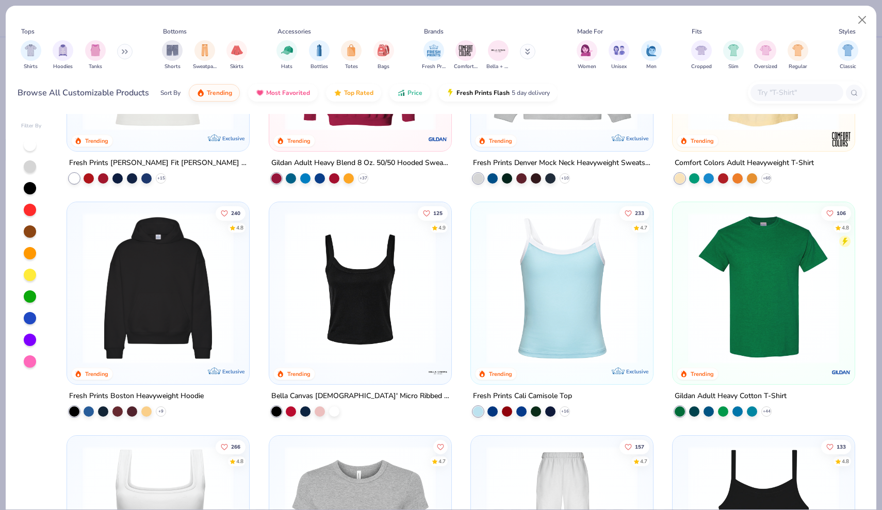
scroll to position [154, 0]
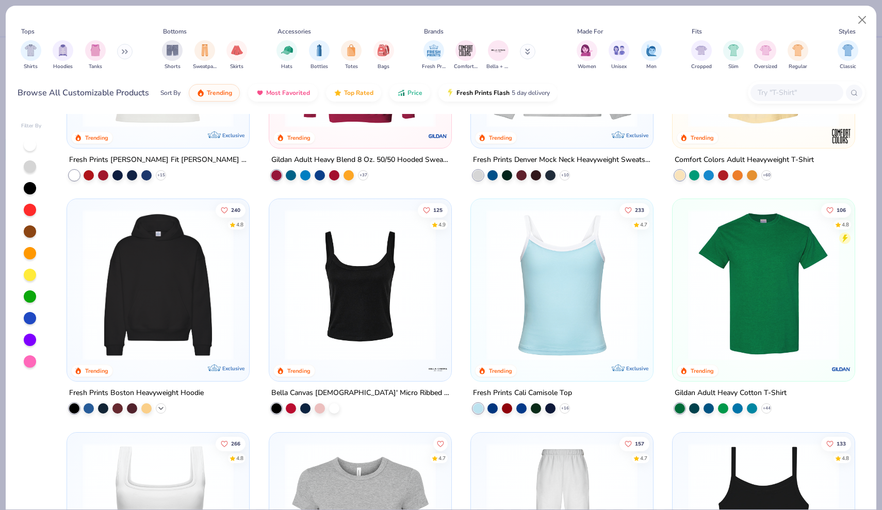
click at [160, 407] on icon at bounding box center [161, 408] width 8 height 8
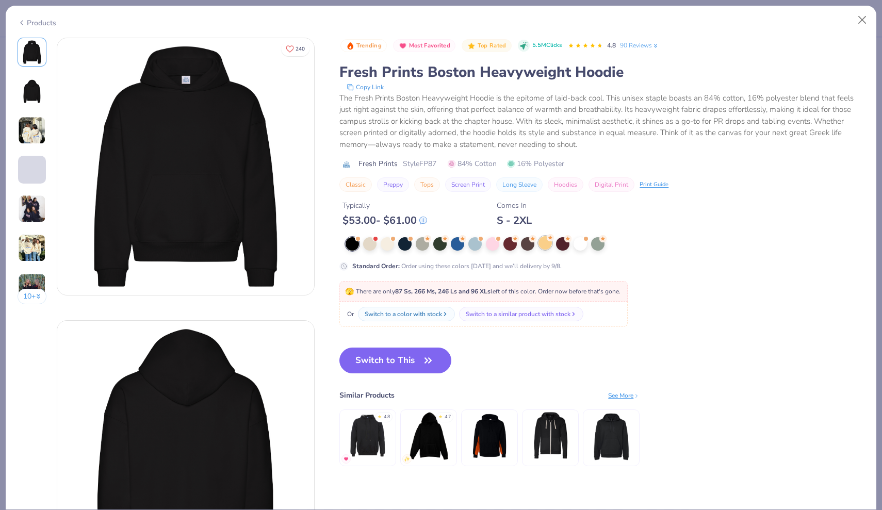
click at [545, 242] on div at bounding box center [545, 242] width 13 height 13
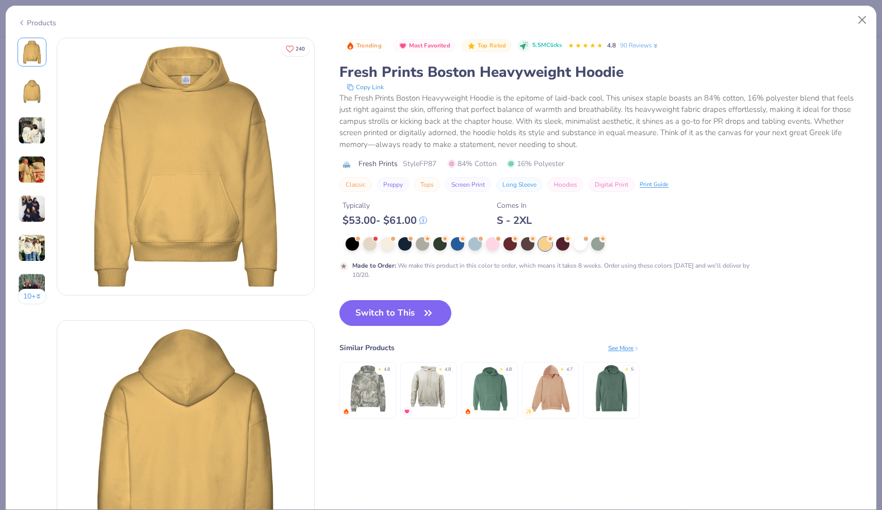
click at [46, 22] on div "Products" at bounding box center [37, 23] width 39 height 11
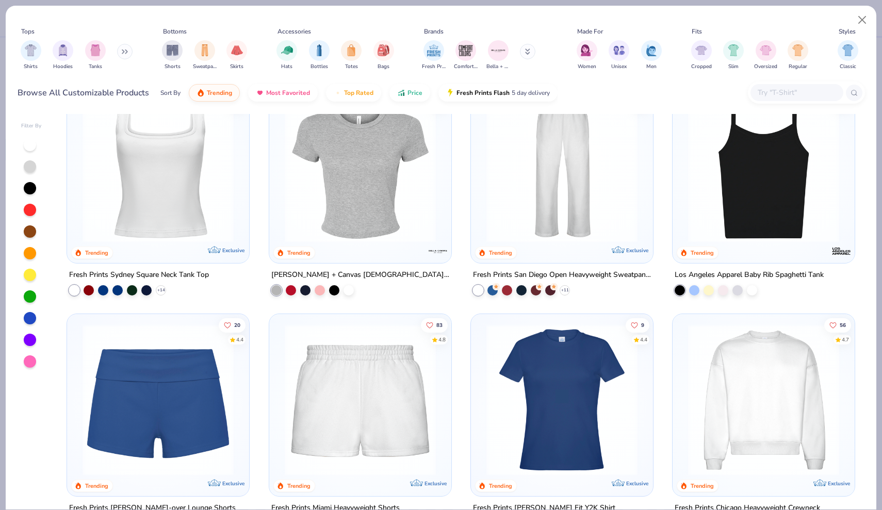
scroll to position [463, 0]
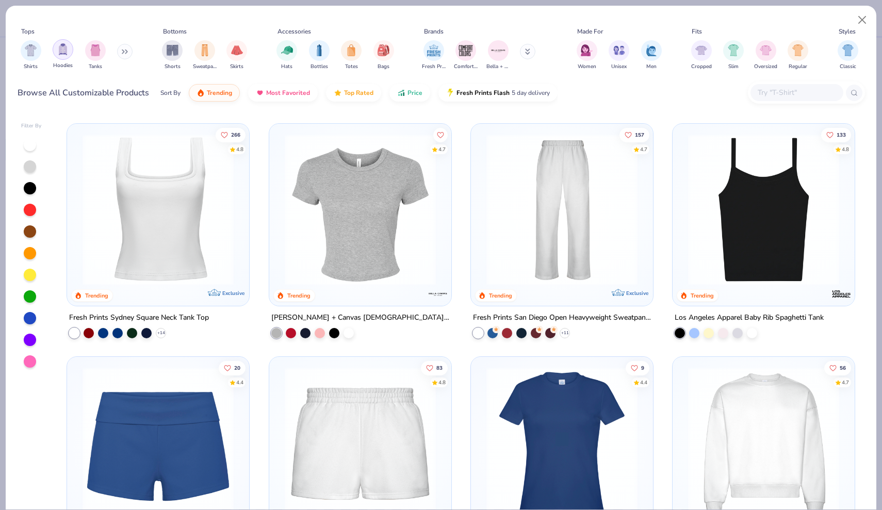
click at [65, 52] on img "filter for Hoodies" at bounding box center [62, 49] width 11 height 12
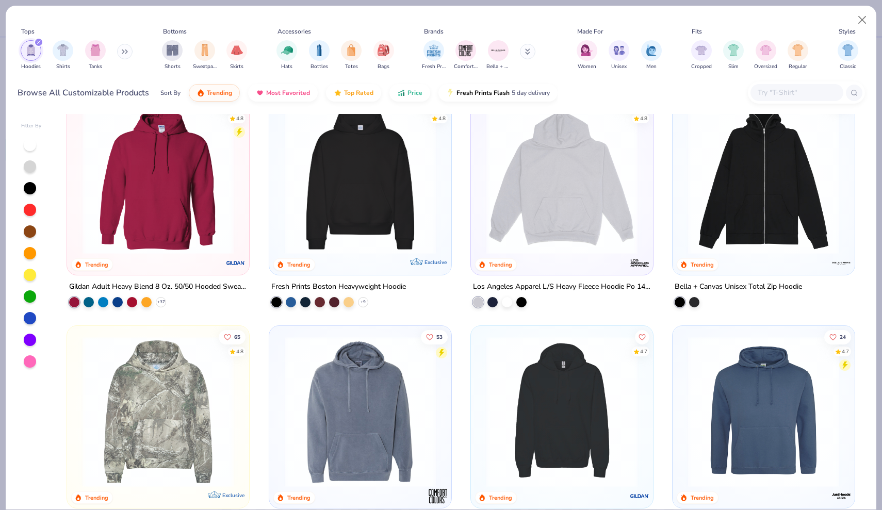
scroll to position [27, 0]
click at [366, 302] on icon at bounding box center [363, 302] width 8 height 8
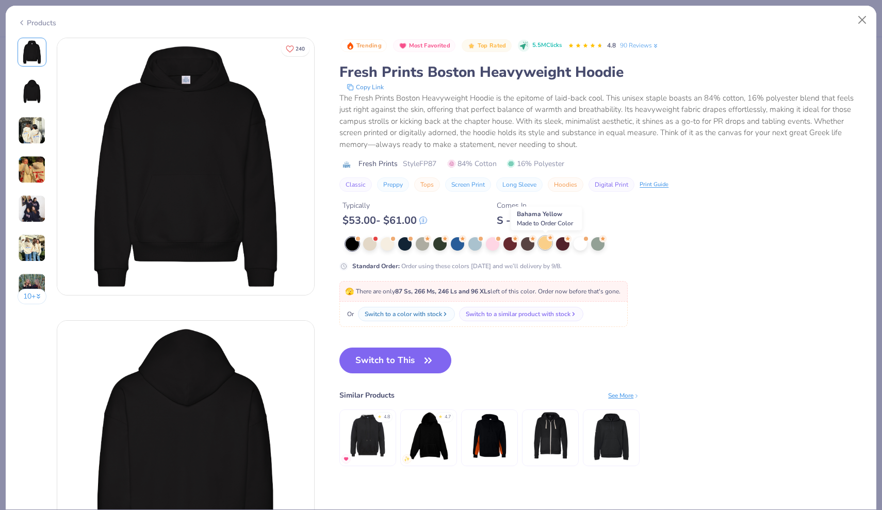
click at [547, 247] on div at bounding box center [545, 242] width 13 height 13
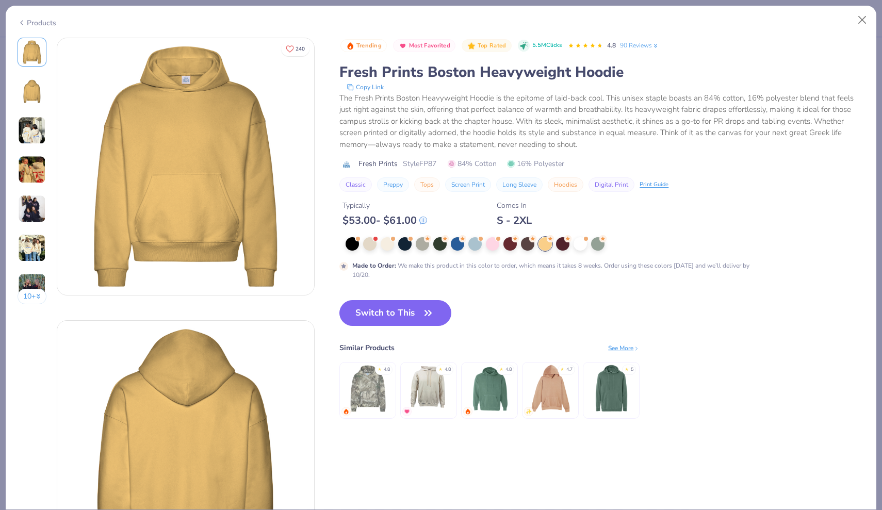
click at [37, 21] on div "Products" at bounding box center [37, 23] width 39 height 11
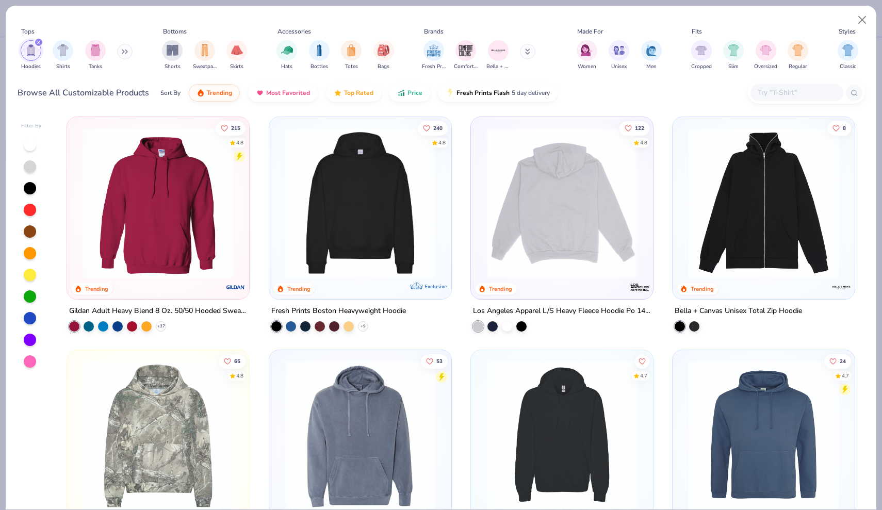
scroll to position [2, 0]
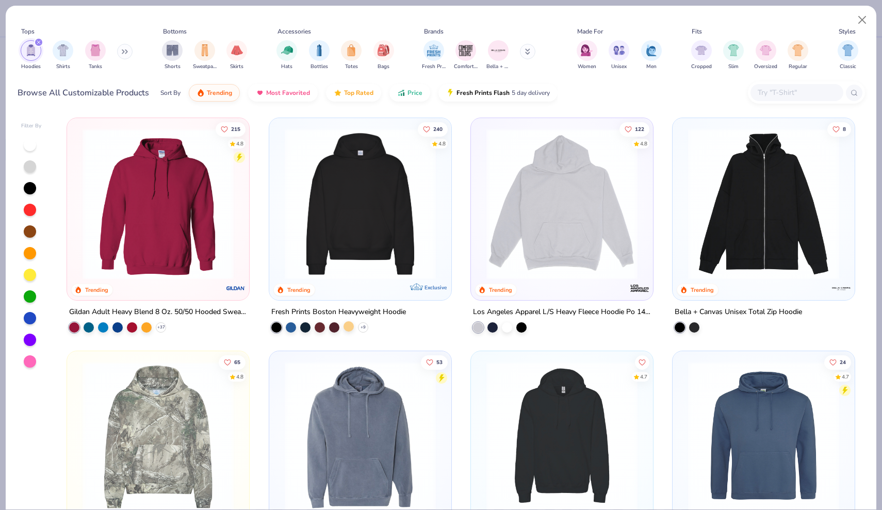
click at [350, 324] on div at bounding box center [349, 326] width 10 height 10
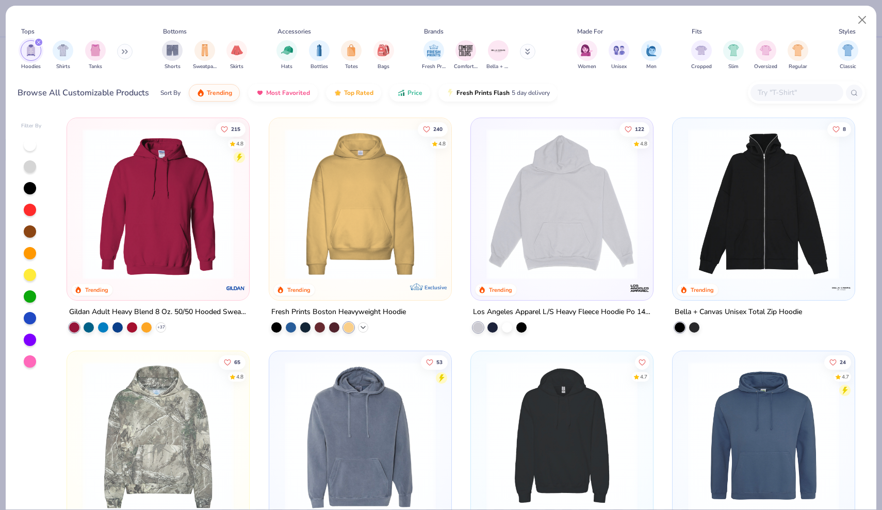
click at [362, 325] on icon at bounding box center [363, 327] width 8 height 8
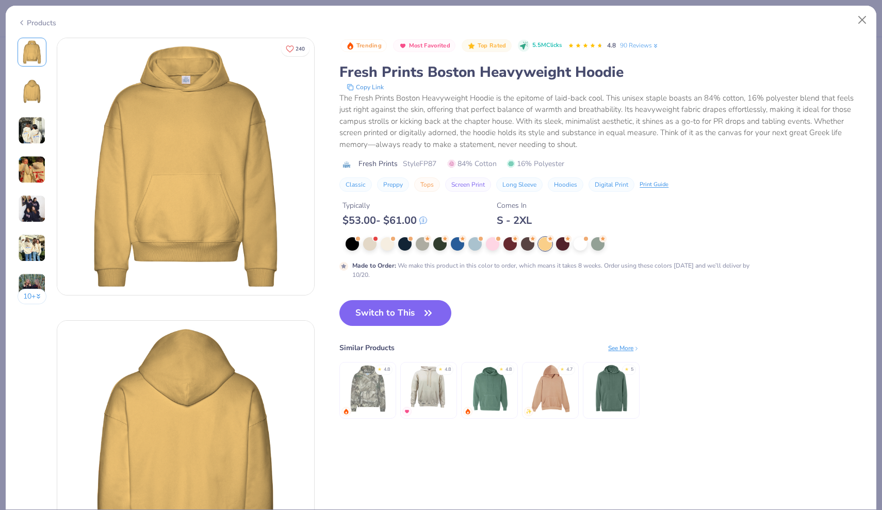
click at [41, 25] on div "Products" at bounding box center [37, 23] width 39 height 11
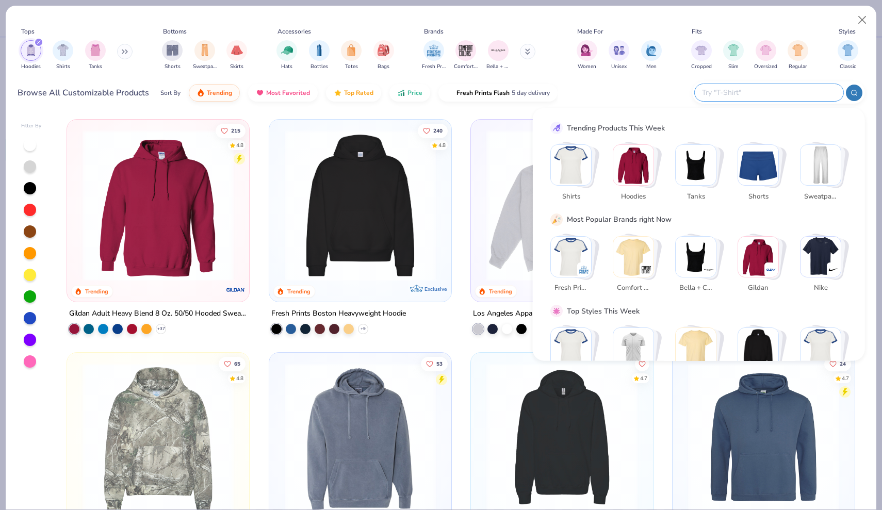
click at [791, 89] on input "text" at bounding box center [768, 93] width 135 height 12
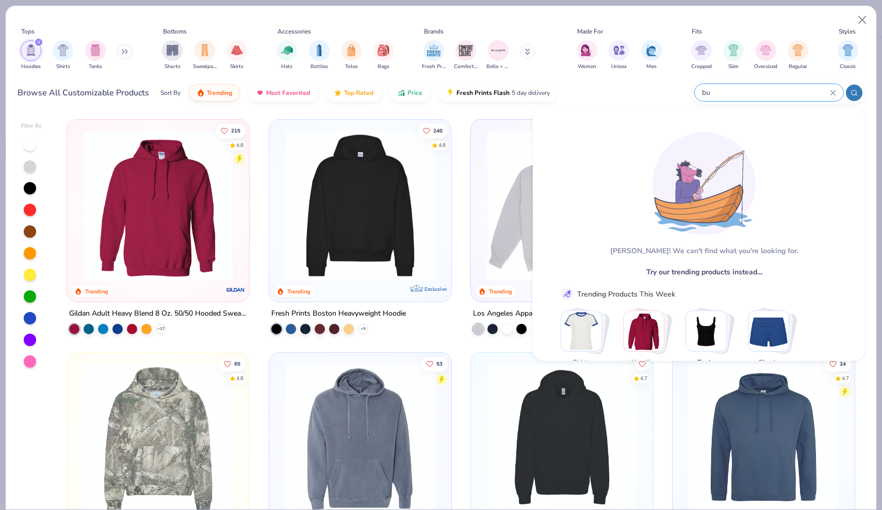
type input "b"
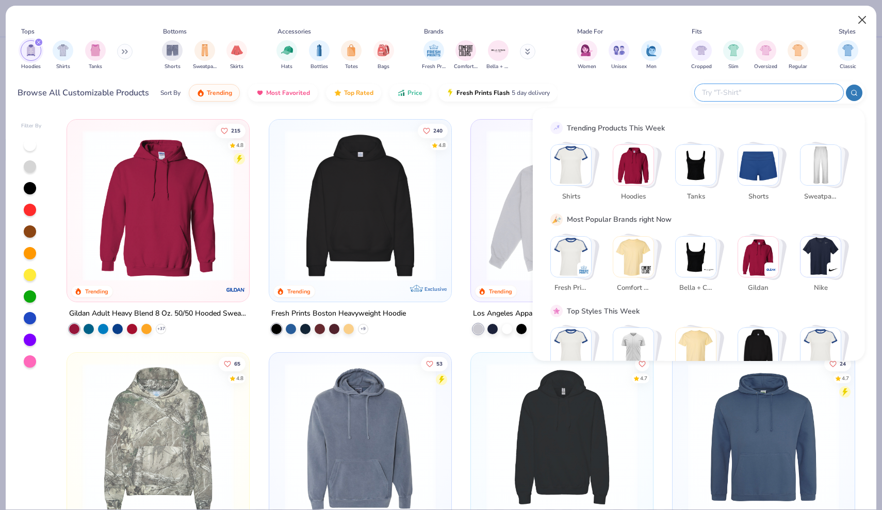
click at [861, 22] on button "Close" at bounding box center [863, 20] width 20 height 20
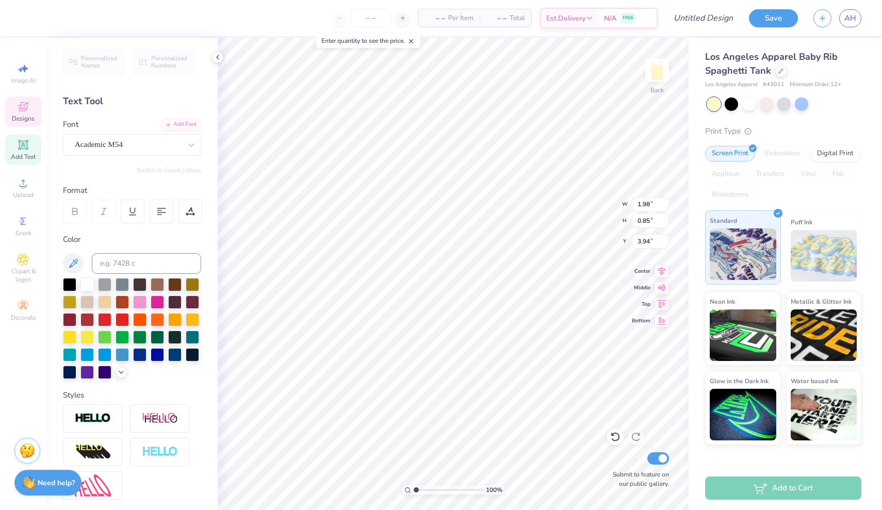
type textarea "1893"
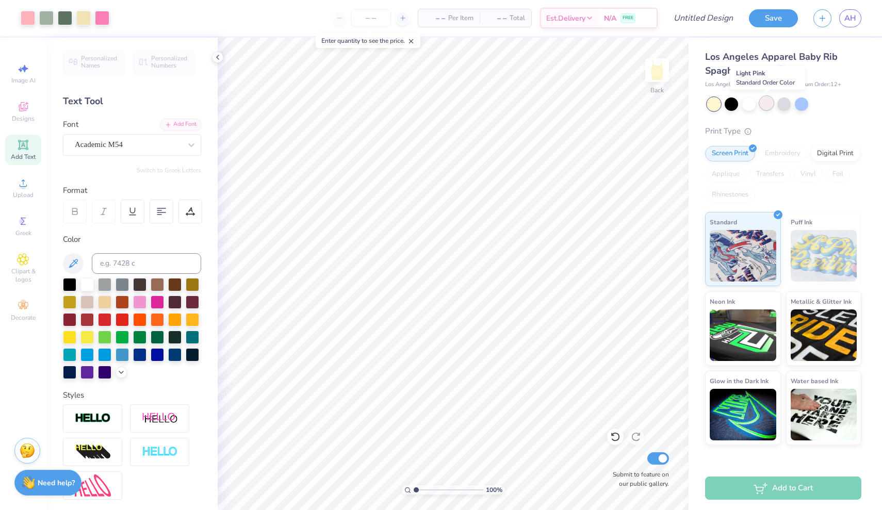
click at [765, 104] on div at bounding box center [766, 102] width 13 height 13
click at [805, 105] on div at bounding box center [801, 102] width 13 height 13
click at [765, 105] on div at bounding box center [766, 102] width 13 height 13
click at [779, 72] on icon at bounding box center [781, 70] width 4 height 4
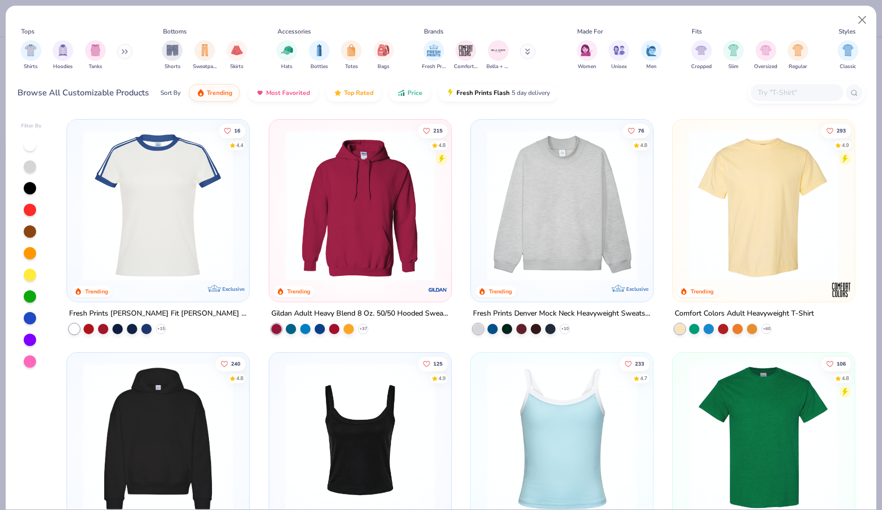
click at [774, 92] on input "text" at bounding box center [796, 93] width 79 height 12
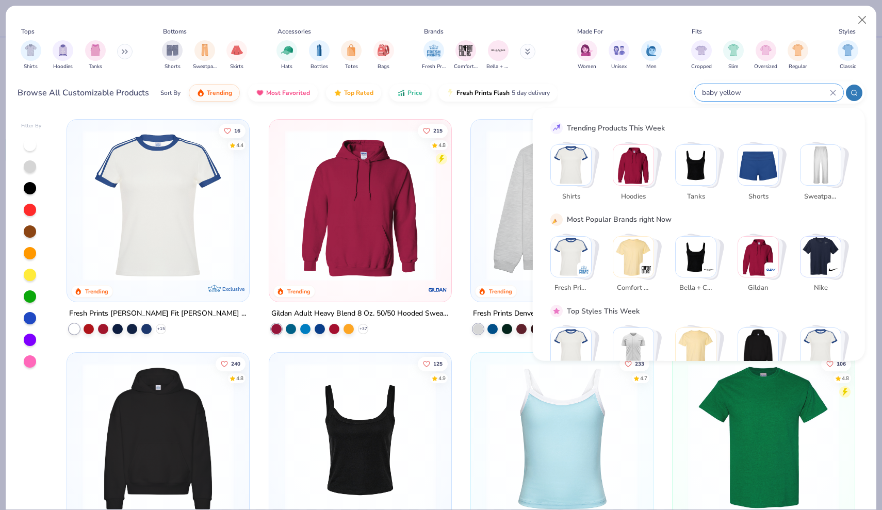
type input "baby yellow"
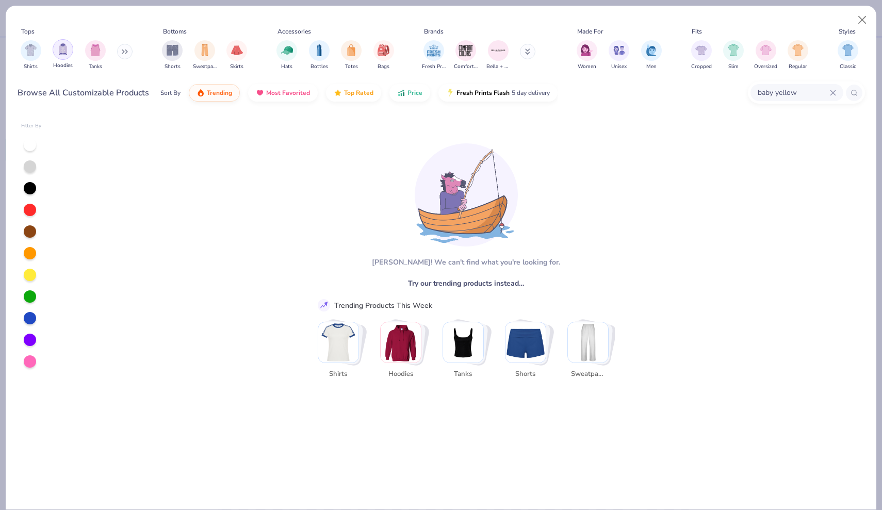
click at [66, 53] on img "filter for Hoodies" at bounding box center [62, 49] width 11 height 12
click at [832, 90] on icon at bounding box center [833, 93] width 6 height 6
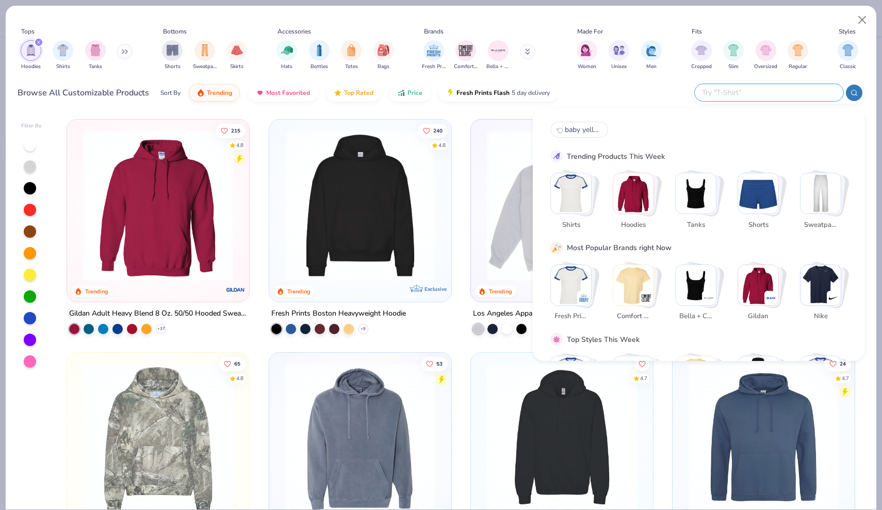
click at [627, 96] on div "Browse All Customizable Products Sort By Trending Most Favorited Top Rated Pric…" at bounding box center [441, 92] width 847 height 29
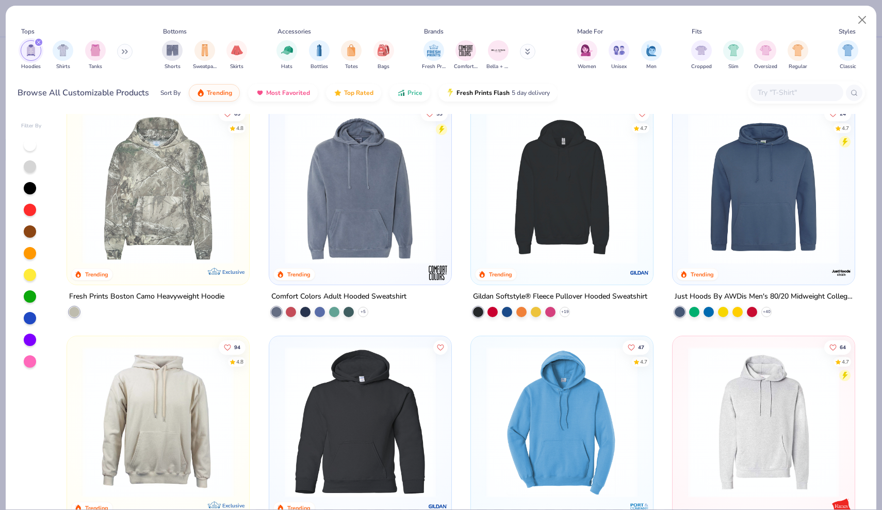
scroll to position [251, 0]
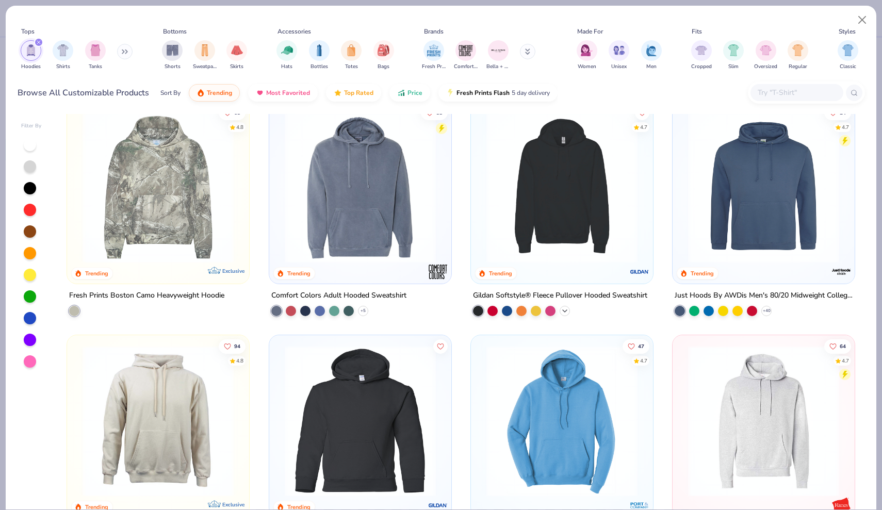
click at [567, 311] on icon at bounding box center [565, 311] width 8 height 8
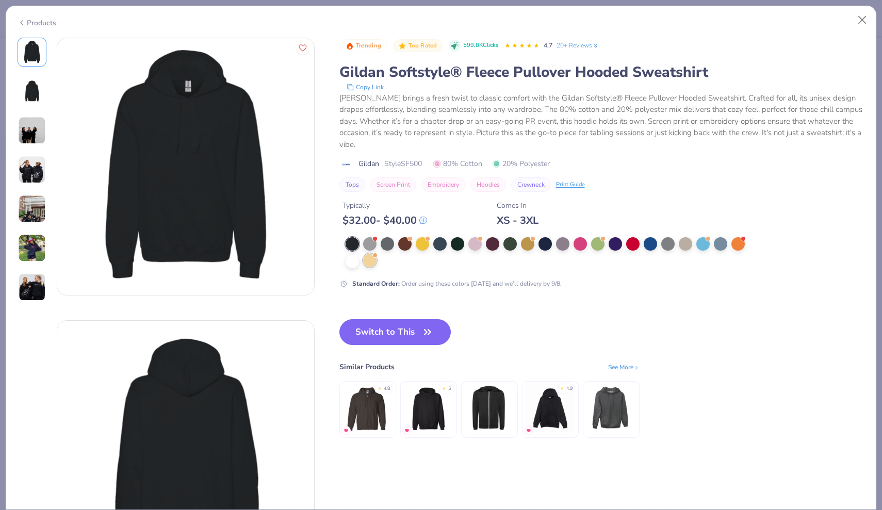
click at [369, 259] on div at bounding box center [369, 260] width 13 height 13
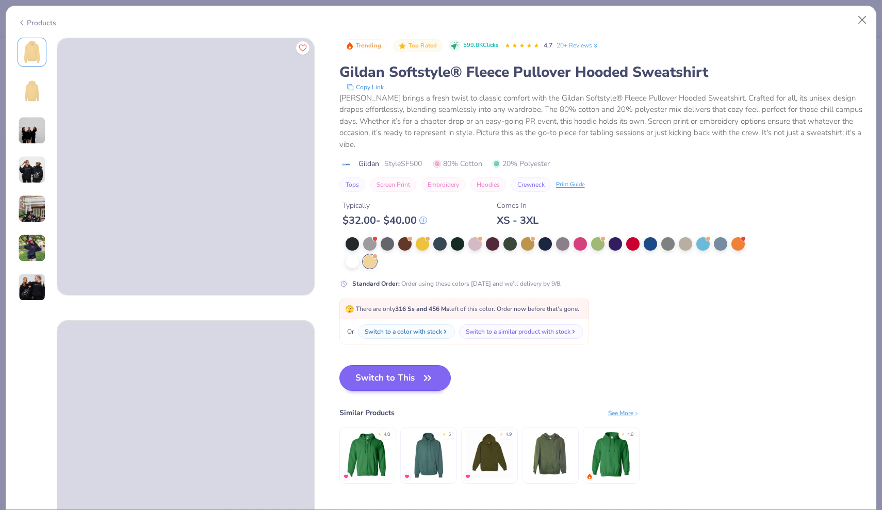
click at [395, 386] on button "Switch to This" at bounding box center [395, 378] width 112 height 26
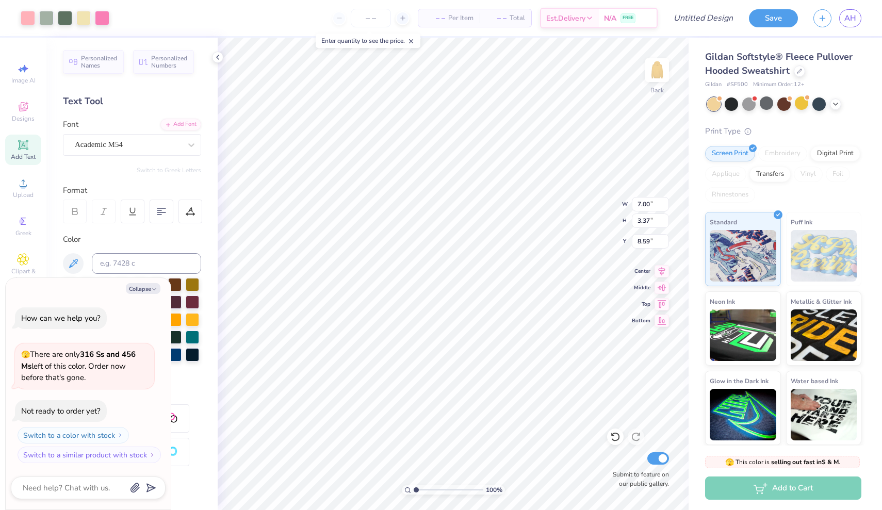
type textarea "x"
type input "10.32"
type input "4.97"
type input "6.99"
type textarea "x"
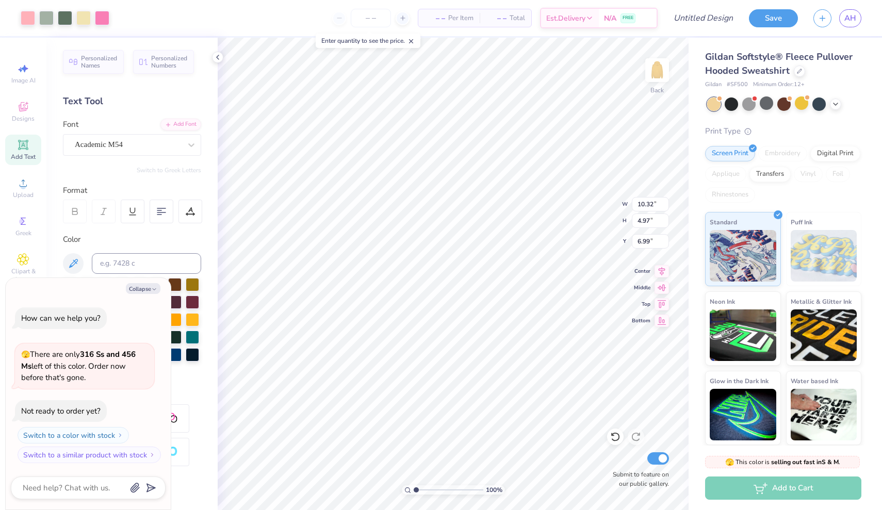
type input "3.00"
type textarea "x"
type input "12.08"
type input "5.81"
type input "2.16"
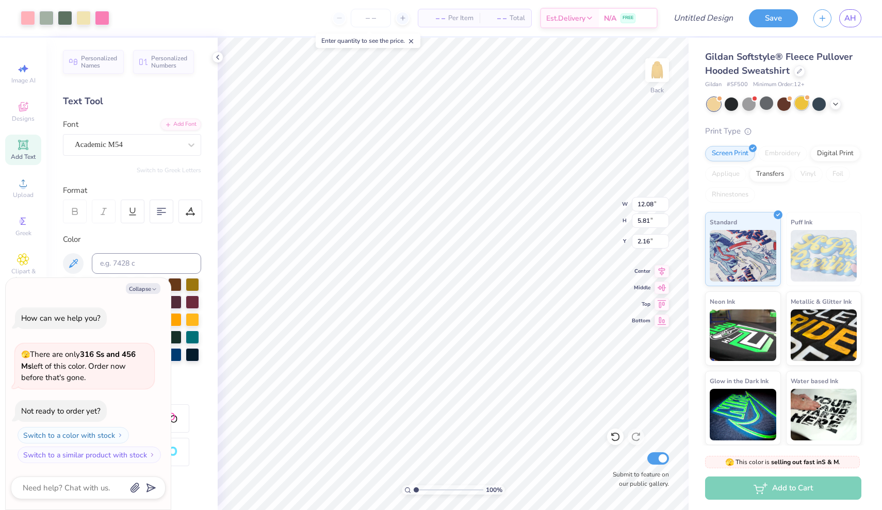
type textarea "x"
type input "2.20"
click at [837, 106] on icon at bounding box center [835, 103] width 8 height 8
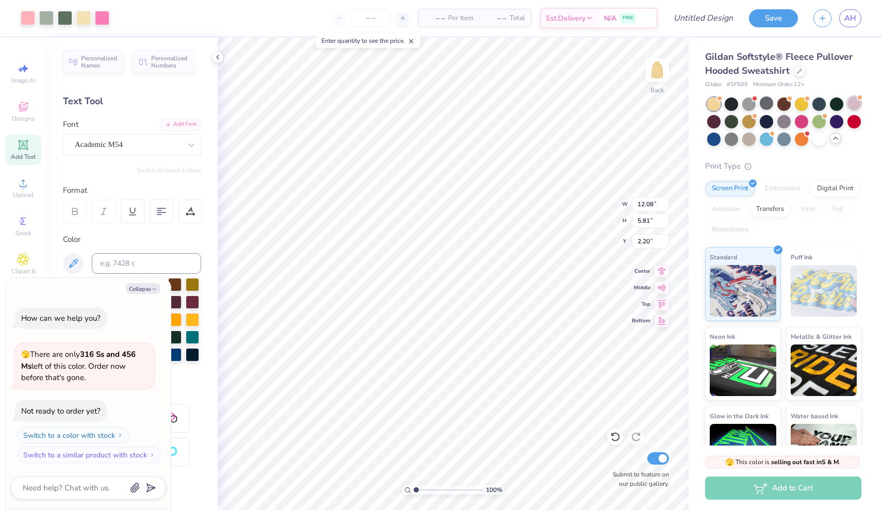
click at [856, 102] on div at bounding box center [853, 102] width 13 height 13
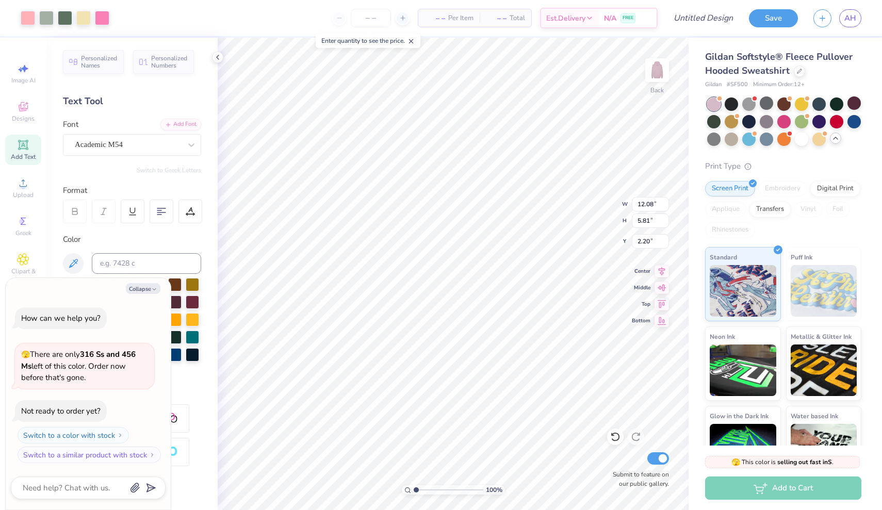
scroll to position [43, 0]
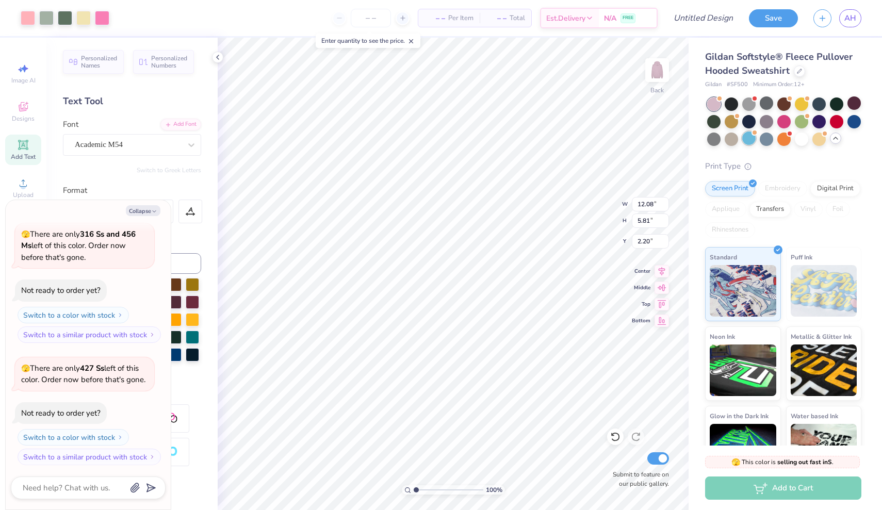
click at [747, 140] on div at bounding box center [748, 138] width 13 height 13
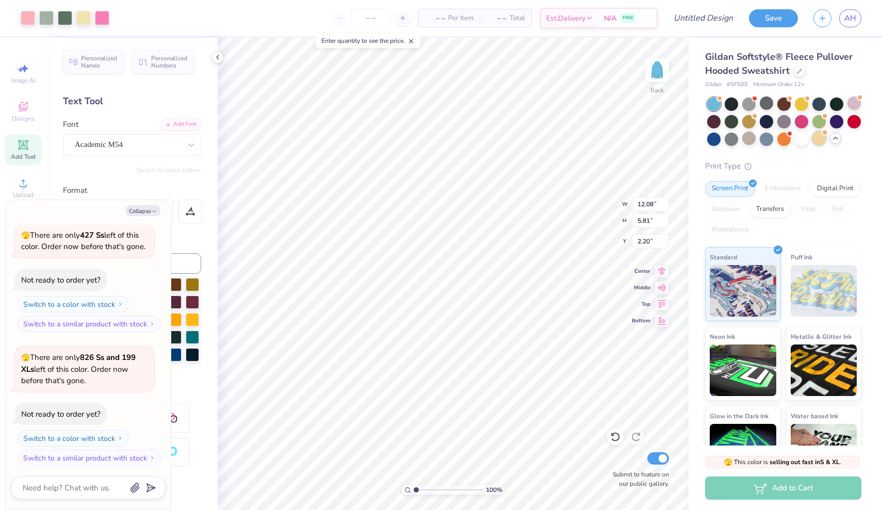
click at [816, 141] on div at bounding box center [818, 138] width 13 height 13
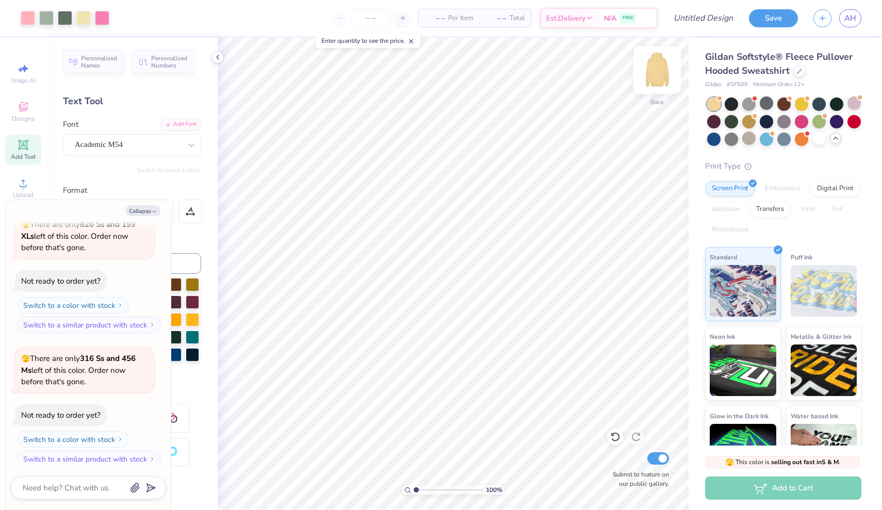
click at [650, 77] on img at bounding box center [657, 70] width 41 height 41
click at [149, 208] on button "Collapse" at bounding box center [143, 210] width 35 height 11
type textarea "x"
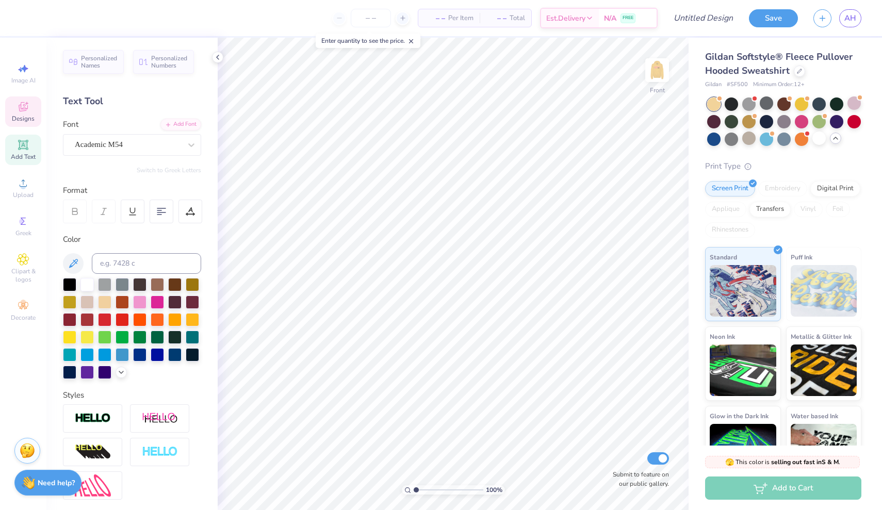
click at [21, 119] on span "Designs" at bounding box center [23, 119] width 23 height 8
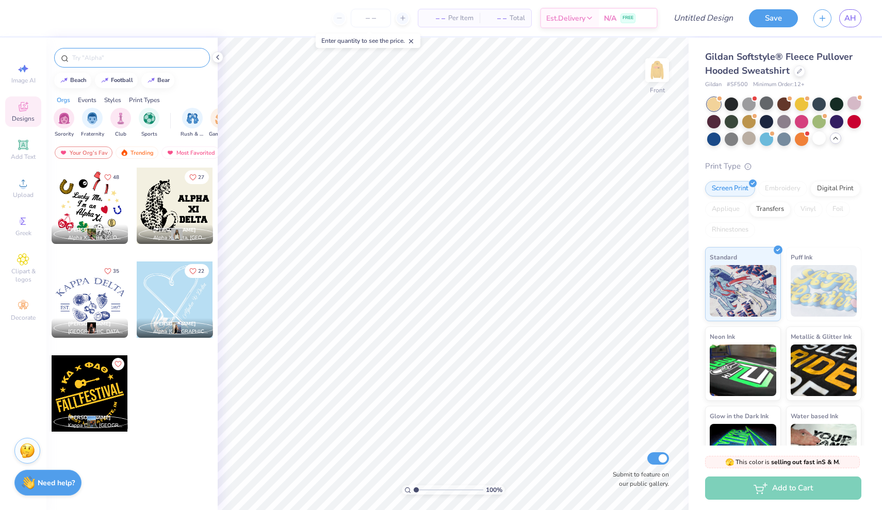
click at [138, 59] on input "text" at bounding box center [137, 58] width 132 height 10
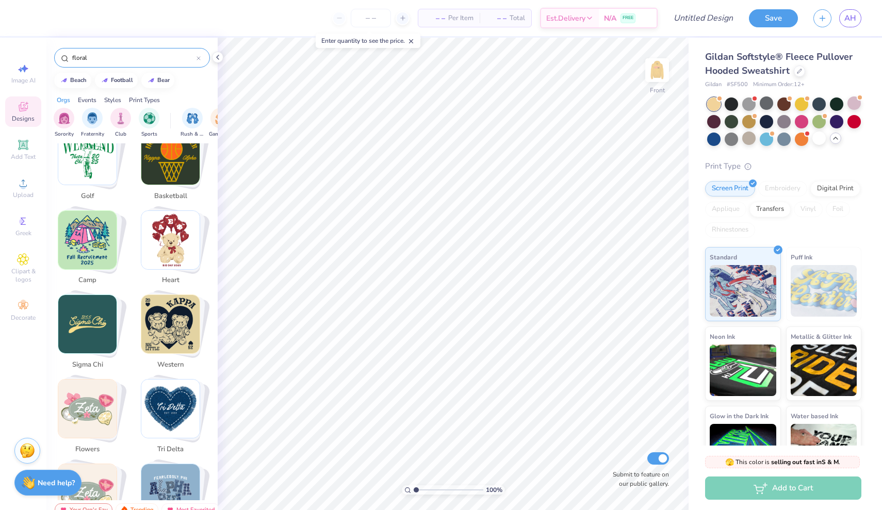
scroll to position [485, 0]
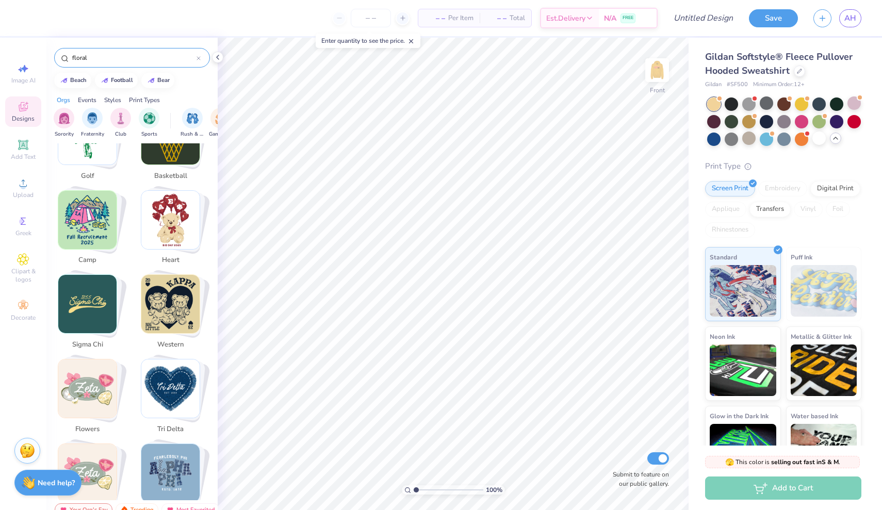
click at [95, 368] on img "Stack Card Button flowers" at bounding box center [87, 389] width 58 height 58
click at [102, 377] on img "Stack Card Button flowers" at bounding box center [87, 389] width 58 height 58
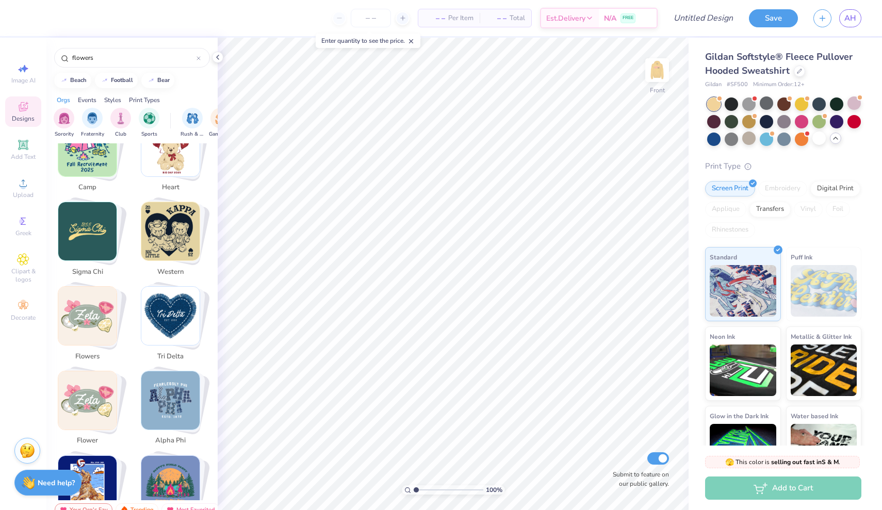
scroll to position [564, 0]
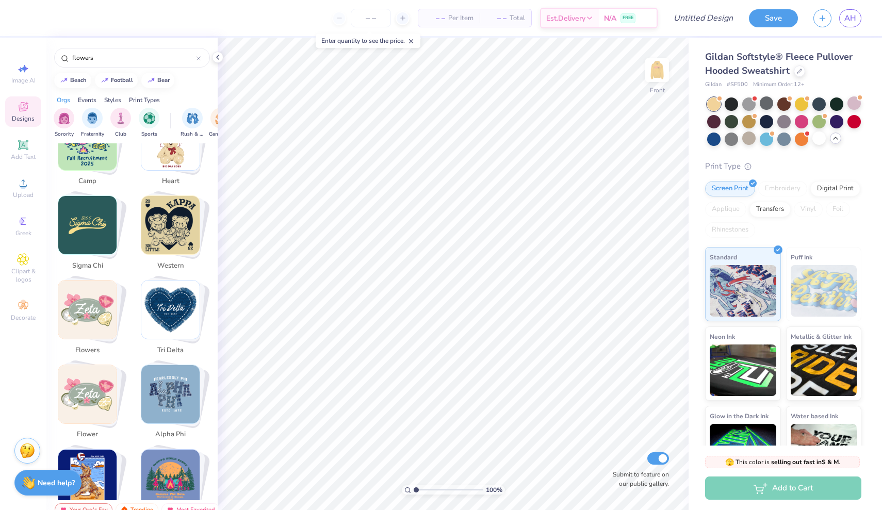
click at [105, 295] on img "Stack Card Button flowers" at bounding box center [87, 310] width 58 height 58
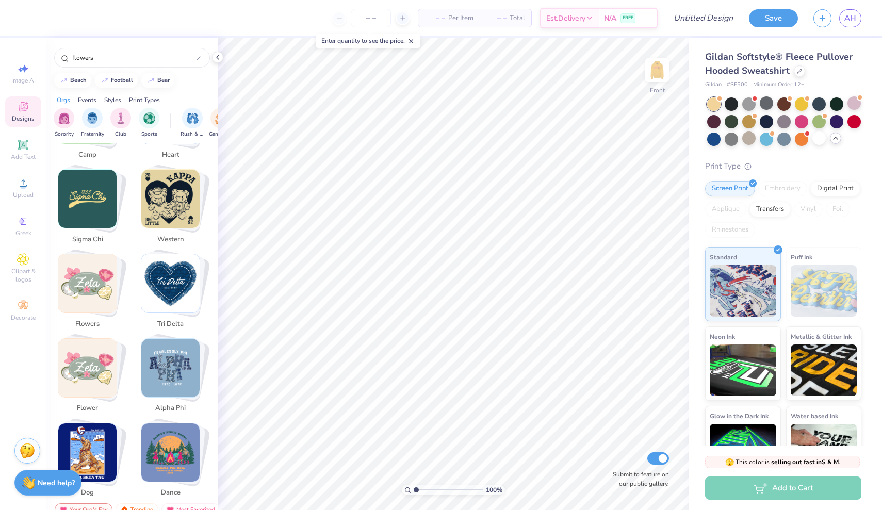
scroll to position [583, 0]
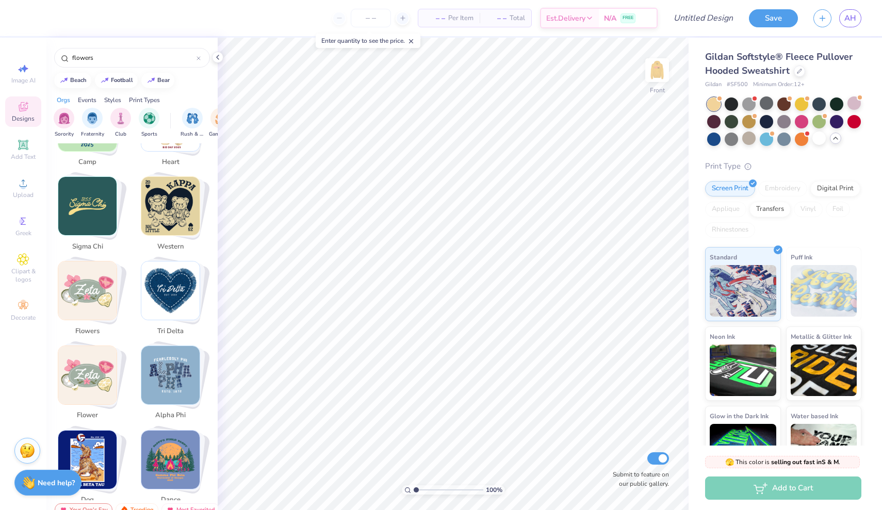
click at [104, 278] on img "Stack Card Button flowers" at bounding box center [87, 291] width 58 height 58
click at [107, 274] on img "Stack Card Button flowers" at bounding box center [87, 291] width 58 height 58
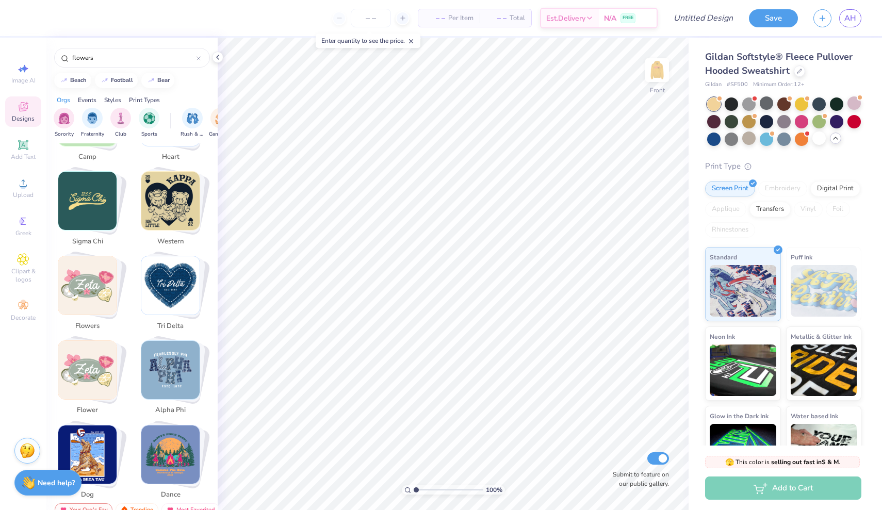
click at [104, 272] on img "Stack Card Button flowers" at bounding box center [87, 285] width 58 height 58
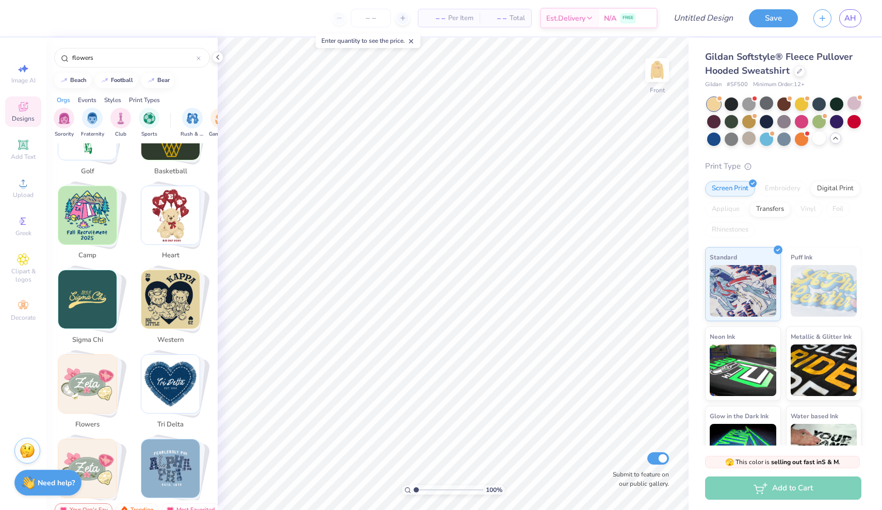
scroll to position [502, 0]
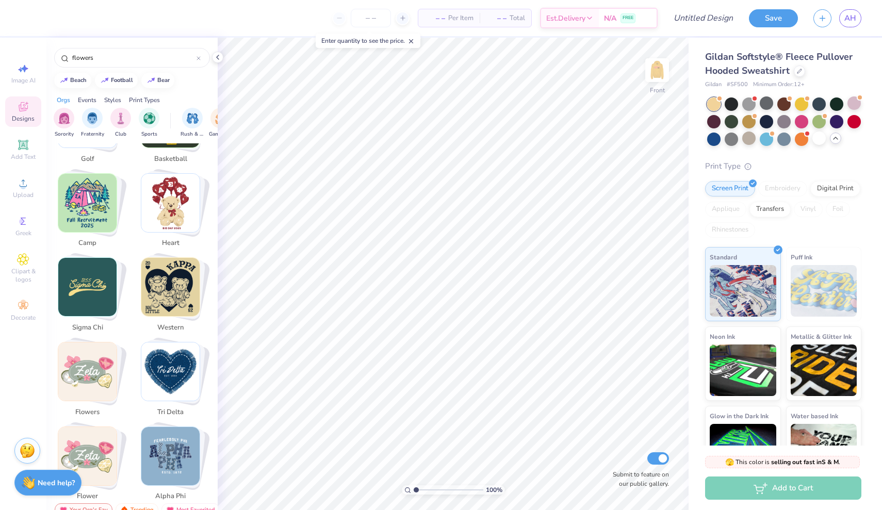
click at [88, 360] on img "Stack Card Button flowers" at bounding box center [87, 372] width 58 height 58
click at [99, 441] on img "Stack Card Button flower" at bounding box center [87, 456] width 58 height 58
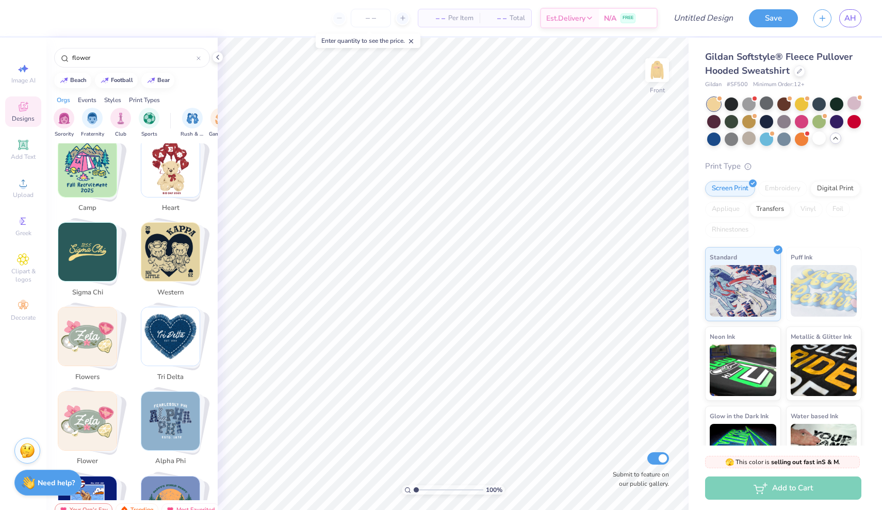
scroll to position [538, 0]
click at [89, 456] on span "flower" at bounding box center [88, 461] width 34 height 10
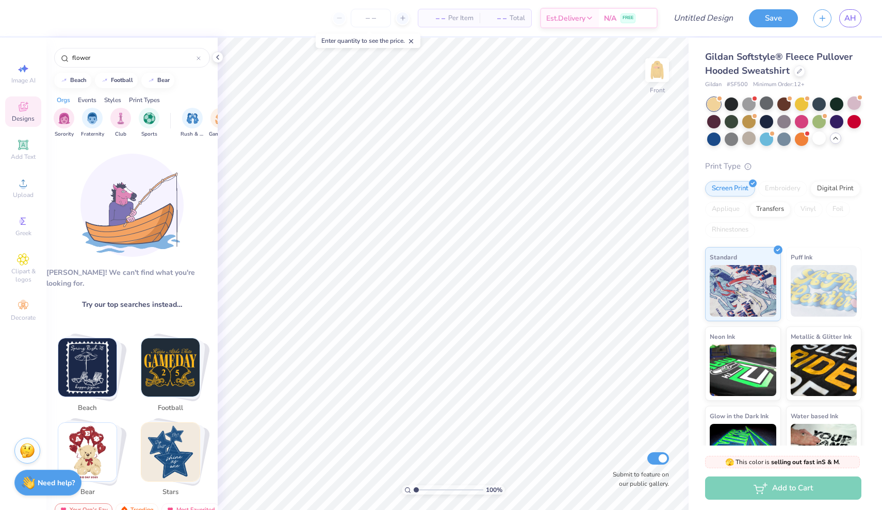
scroll to position [0, 0]
click at [105, 62] on div "flower" at bounding box center [132, 58] width 156 height 20
click at [106, 59] on input "flower" at bounding box center [133, 58] width 125 height 10
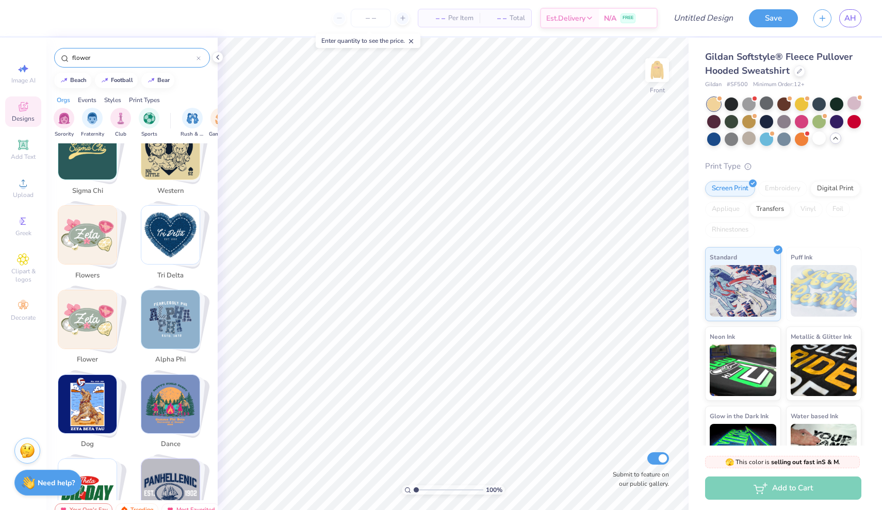
scroll to position [647, 0]
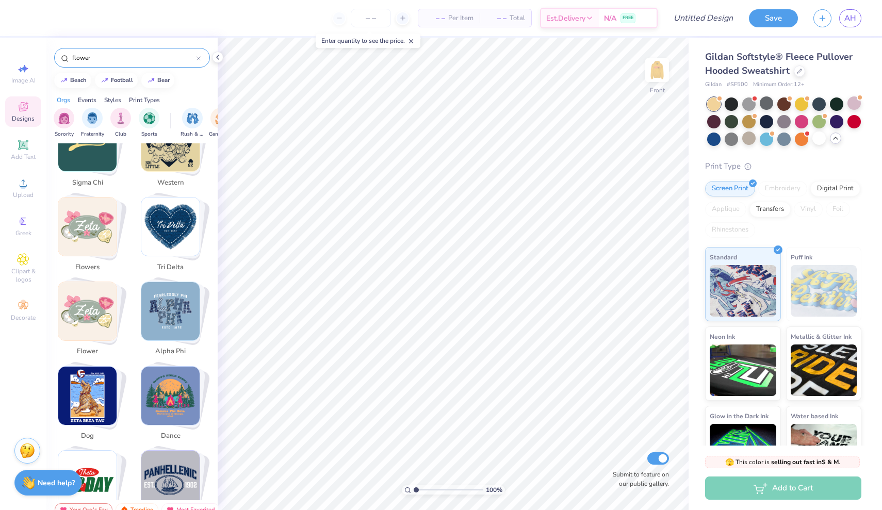
click at [96, 214] on img "Stack Card Button flowers" at bounding box center [87, 227] width 58 height 58
type input "flowers"
click at [96, 214] on img "Stack Card Button flowers" at bounding box center [87, 227] width 58 height 58
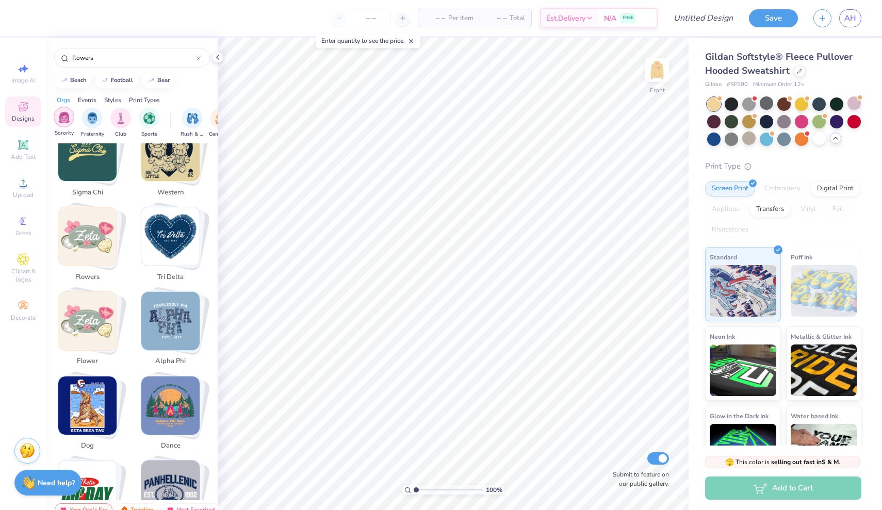
click at [68, 120] on img "filter for Sorority" at bounding box center [64, 117] width 12 height 12
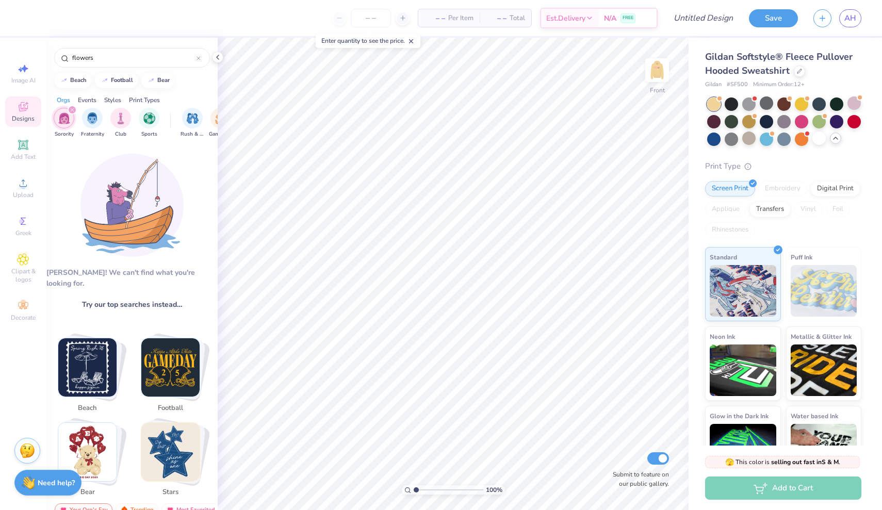
scroll to position [0, 0]
click at [219, 58] on icon at bounding box center [218, 57] width 8 height 8
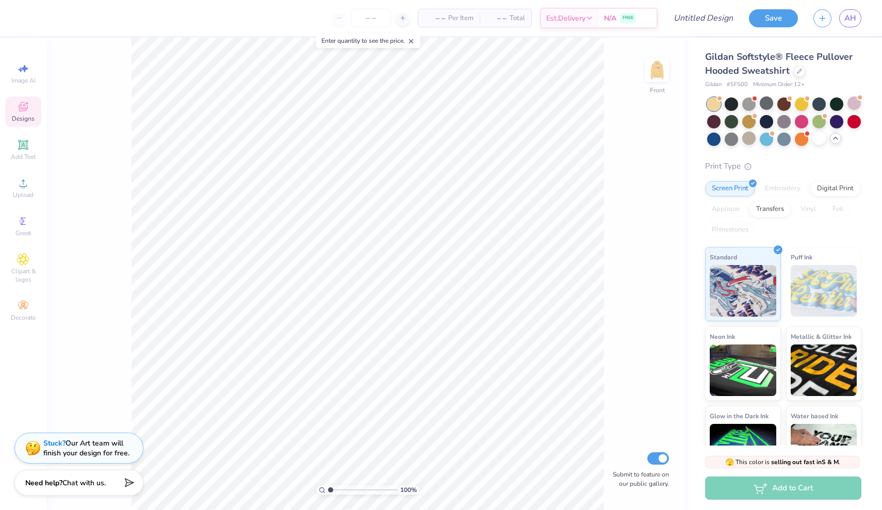
type textarea "x"
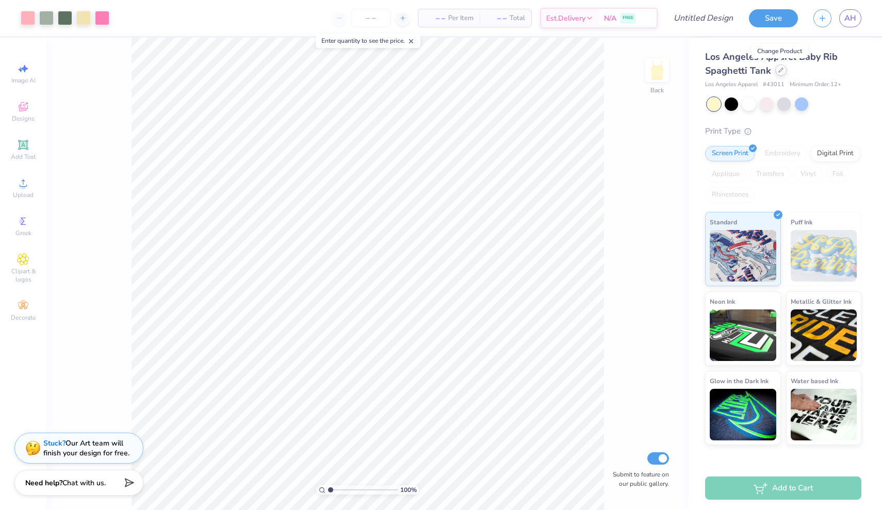
click at [777, 72] on div at bounding box center [780, 69] width 11 height 11
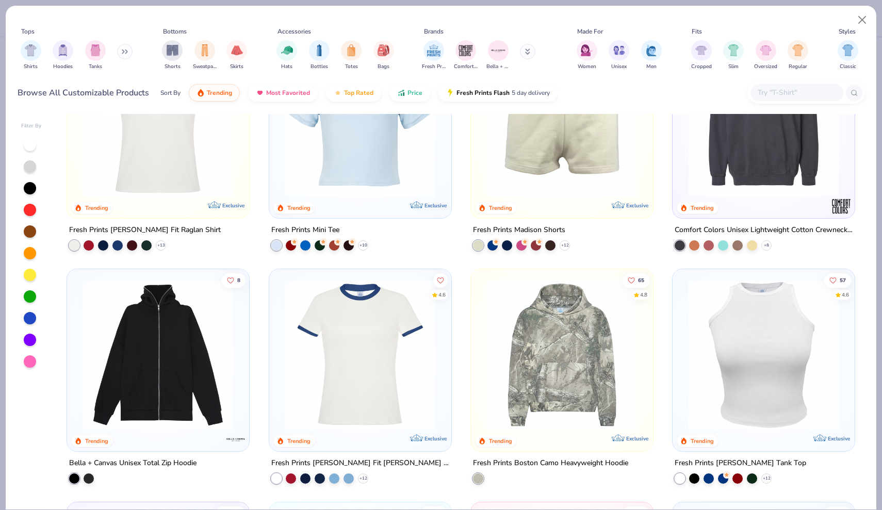
scroll to position [1474, 0]
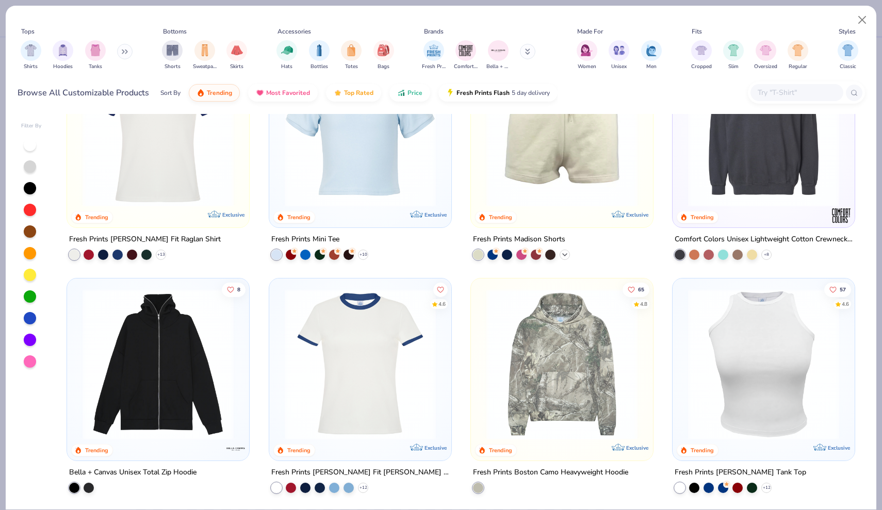
click at [565, 254] on polyline at bounding box center [565, 255] width 4 height 2
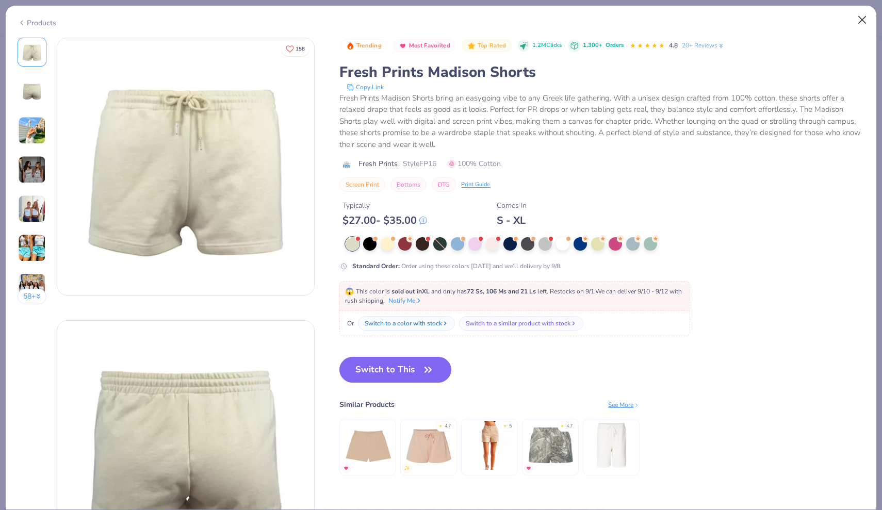
click at [861, 18] on button "Close" at bounding box center [863, 20] width 20 height 20
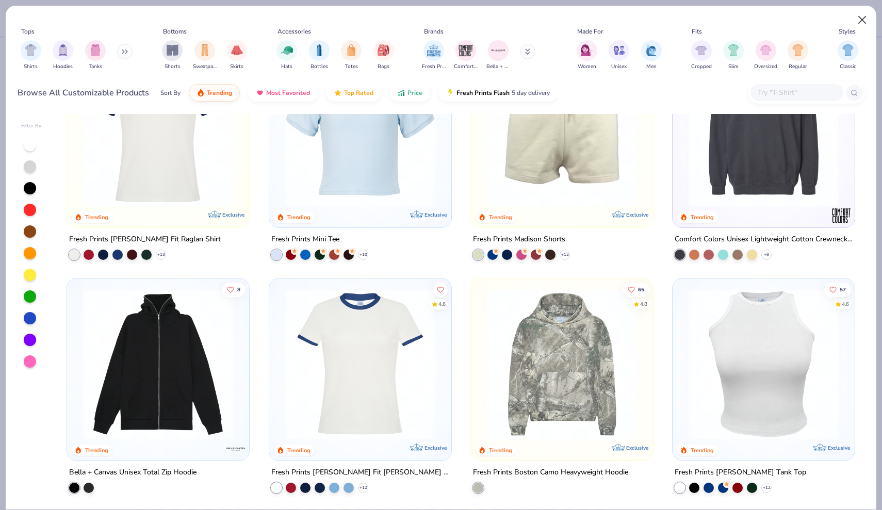
click at [865, 21] on button "Close" at bounding box center [863, 20] width 20 height 20
